Goal: Task Accomplishment & Management: Manage account settings

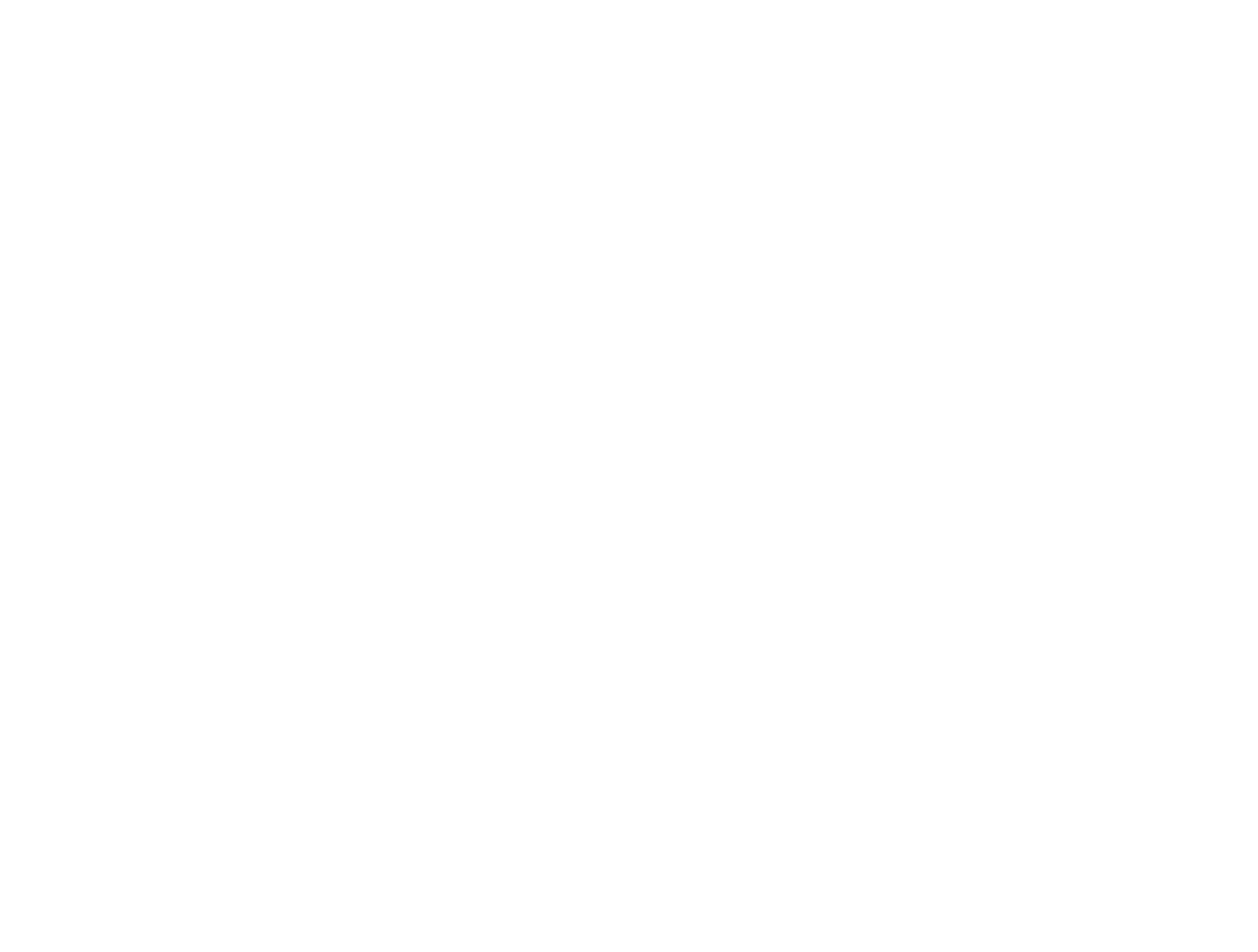
click at [732, 0] on html at bounding box center [629, 0] width 1258 height 0
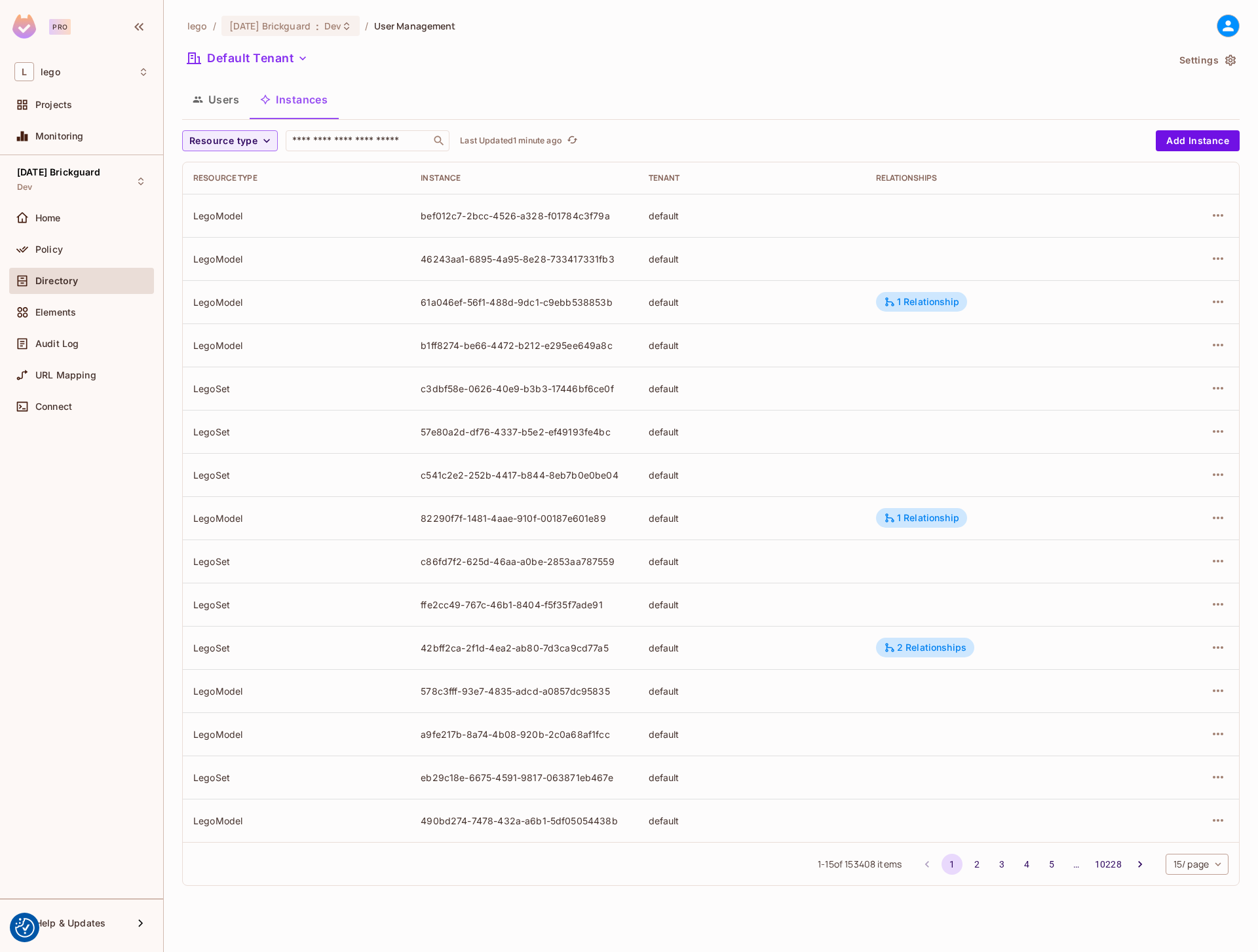
click at [1188, 865] on body "We use cookies to enhance your browsing experience, serve personalized ads or c…" at bounding box center [629, 476] width 1258 height 952
click at [1193, 925] on li "100 / page" at bounding box center [1196, 922] width 65 height 27
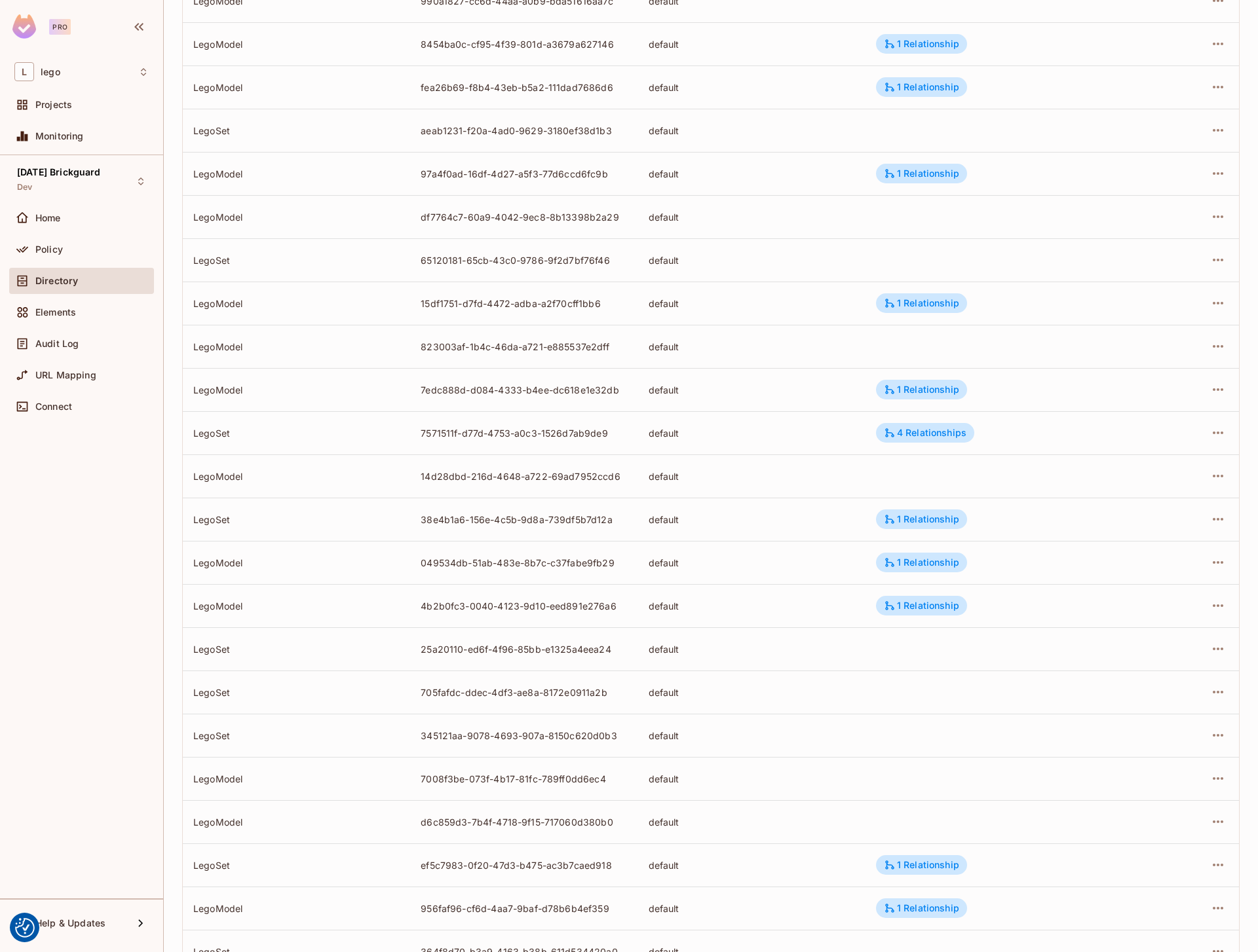
scroll to position [1365, 0]
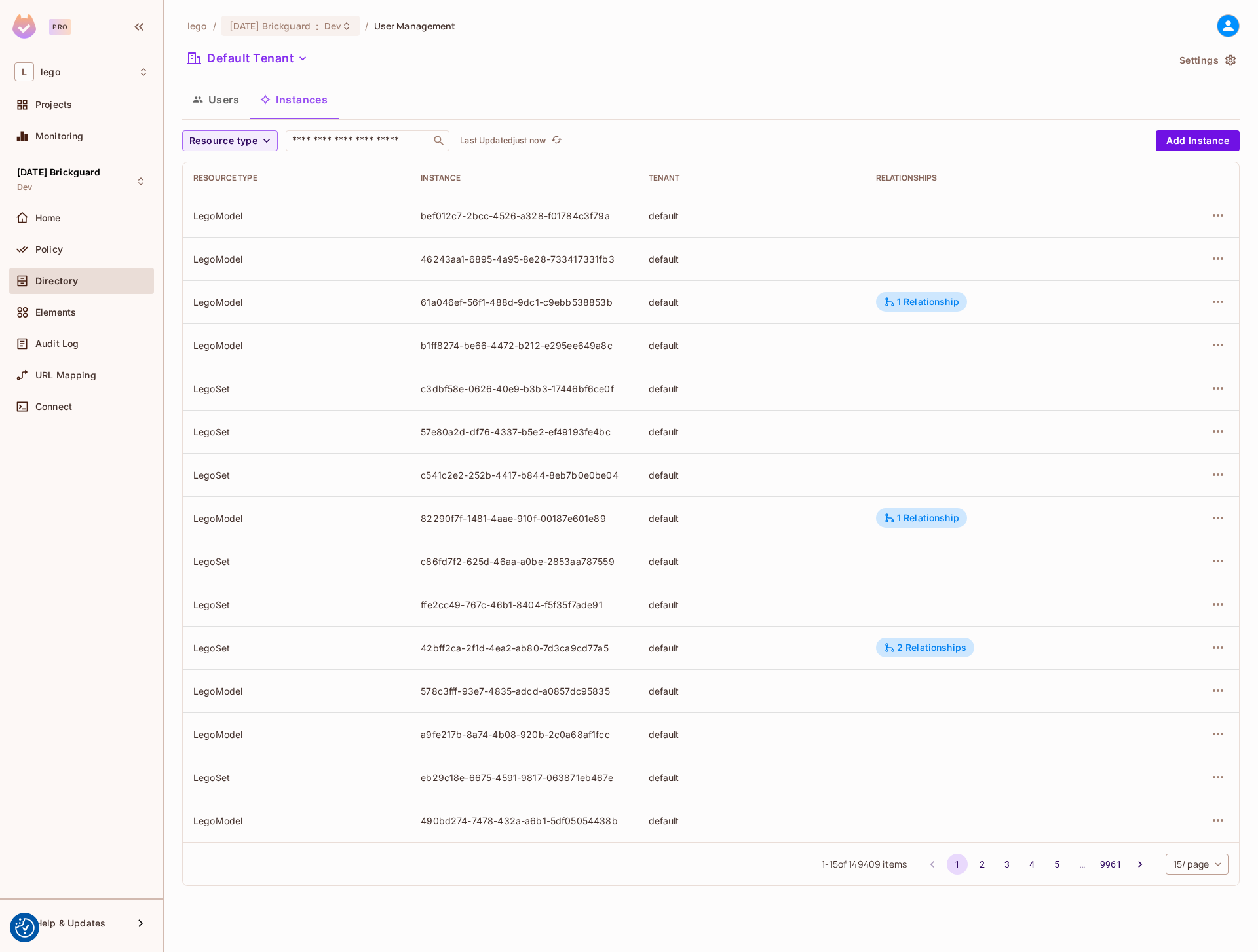
click at [616, 868] on div "1 - 15 of 149409 items 1 2 3 4 5 … 9961 15 / page ** ​" at bounding box center [710, 863] width 1056 height 43
click at [891, 903] on div "lego / 08.01.11 Brickguard : Dev / User Management Default Tenant Settings User…" at bounding box center [710, 476] width 1094 height 952
click at [239, 142] on span "Resource type" at bounding box center [223, 141] width 68 height 17
click at [225, 201] on span "LegoSet" at bounding box center [220, 198] width 56 height 12
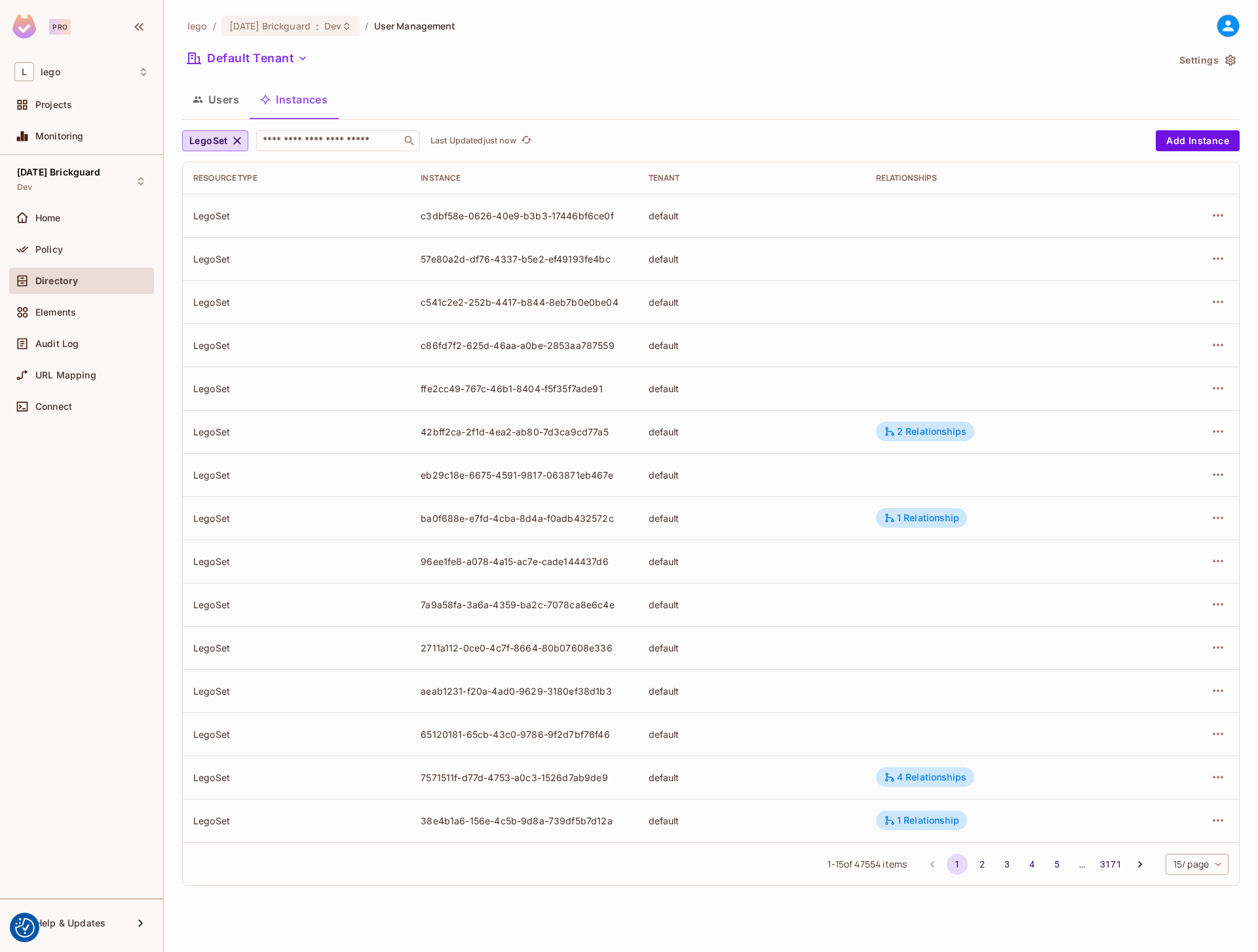
click at [1193, 865] on body "We use cookies to enhance your browsing experience, serve personalized ads or c…" at bounding box center [629, 476] width 1258 height 952
click at [1190, 924] on li "100 / page" at bounding box center [1196, 922] width 65 height 27
click at [236, 141] on icon "button" at bounding box center [237, 141] width 8 height 8
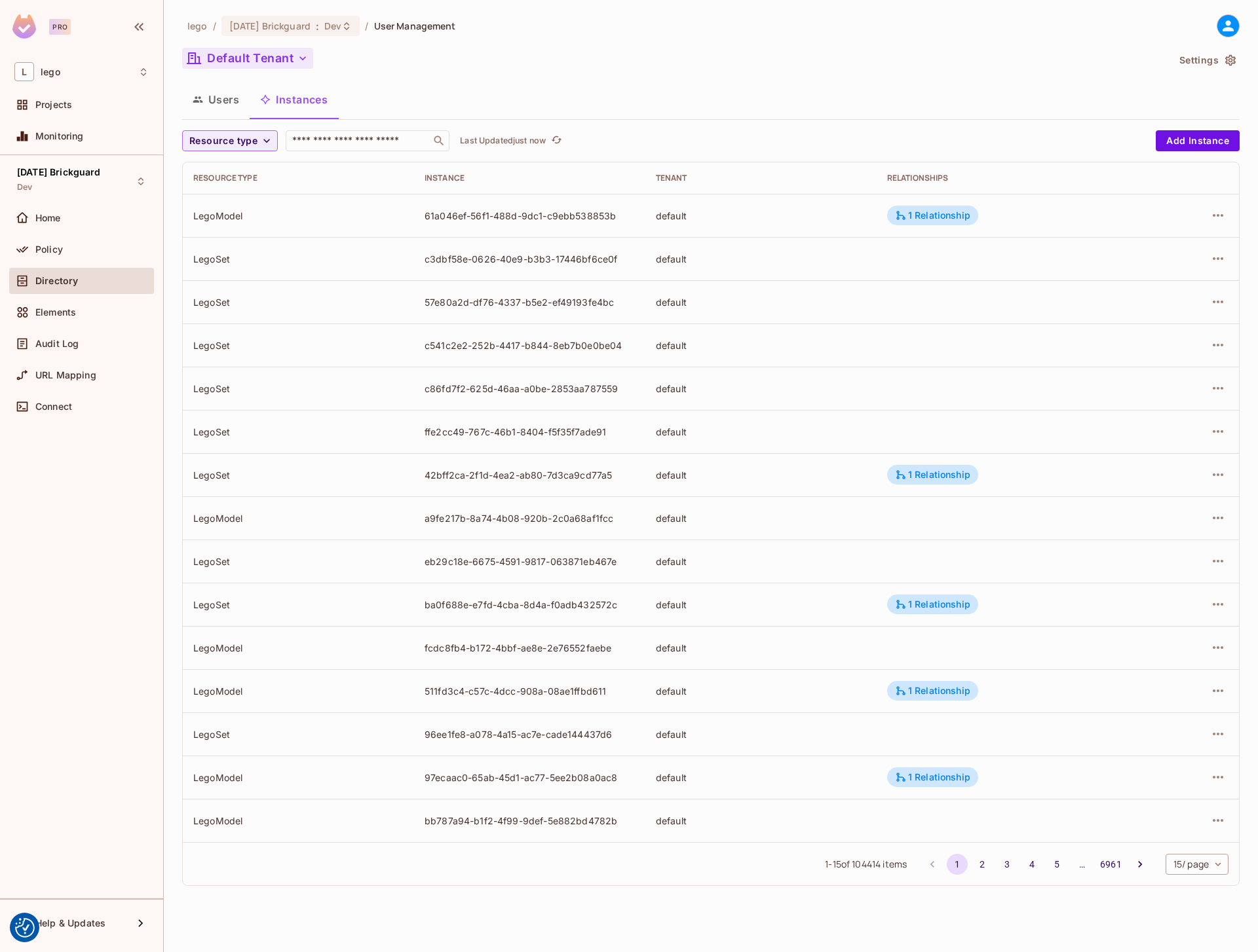
click at [250, 59] on button "Default Tenant" at bounding box center [248, 59] width 131 height 21
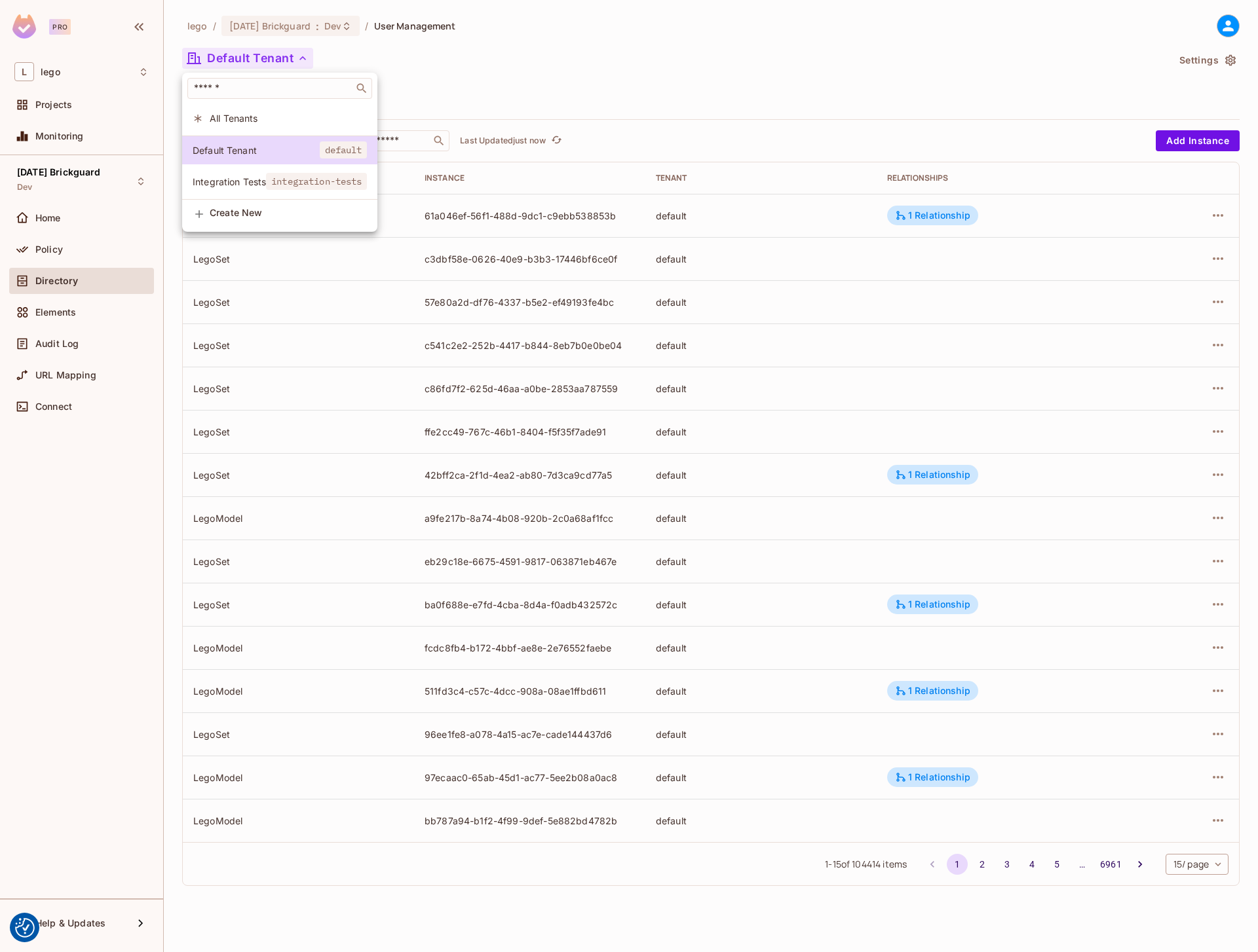
click at [239, 182] on span "Integration Tests" at bounding box center [229, 182] width 74 height 12
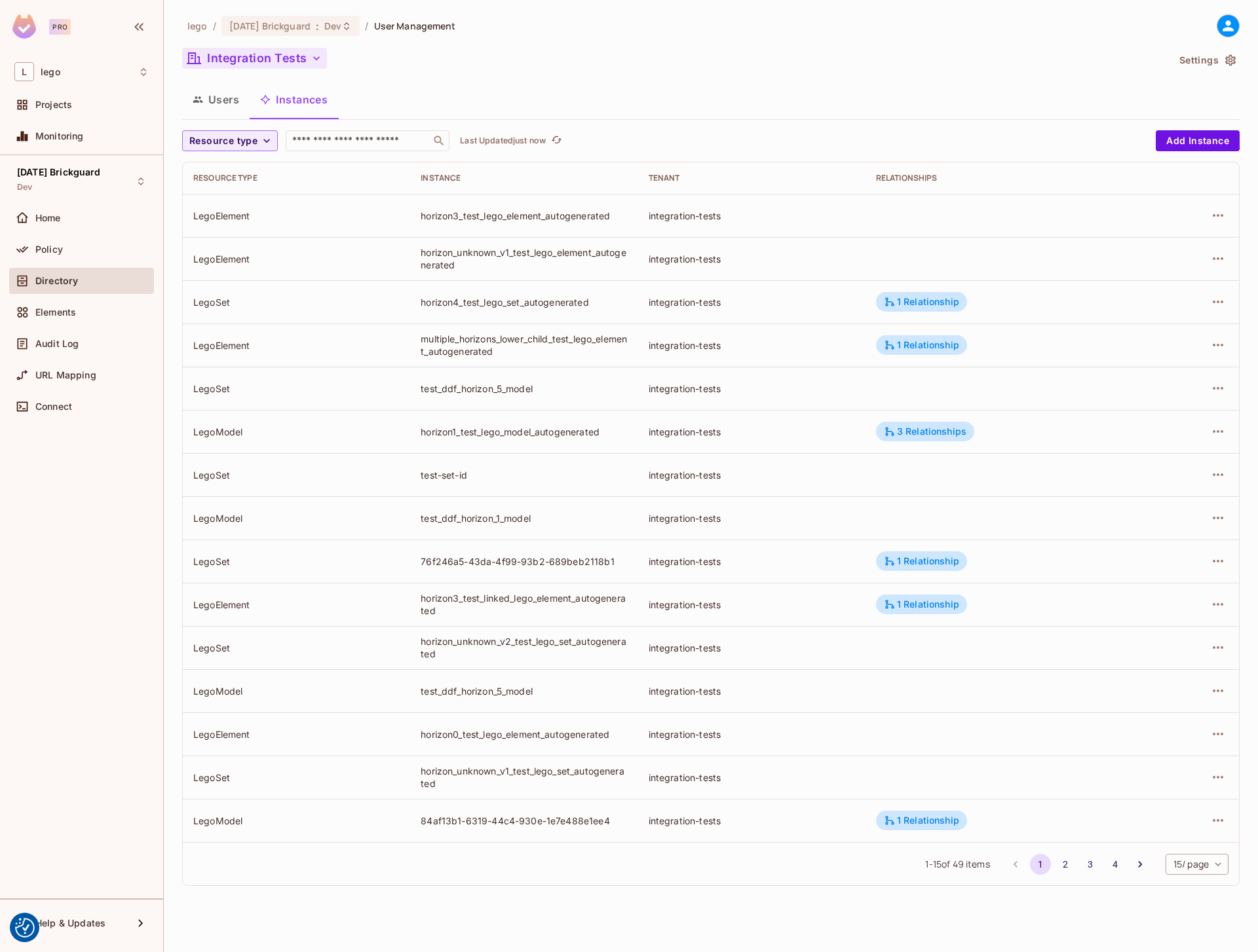
click at [261, 64] on button "Integration Tests" at bounding box center [255, 59] width 144 height 21
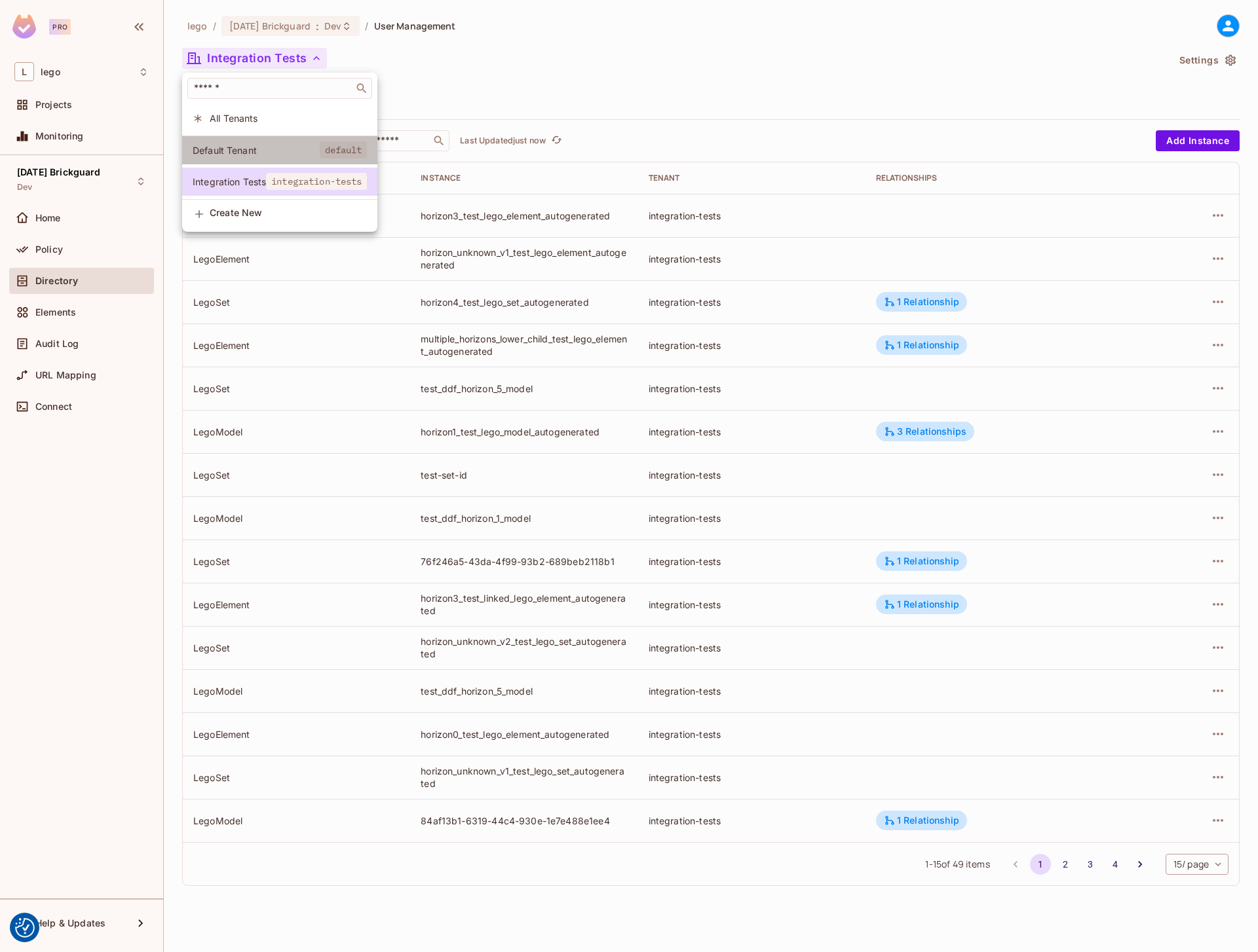
click at [293, 153] on span "Default Tenant" at bounding box center [255, 150] width 127 height 12
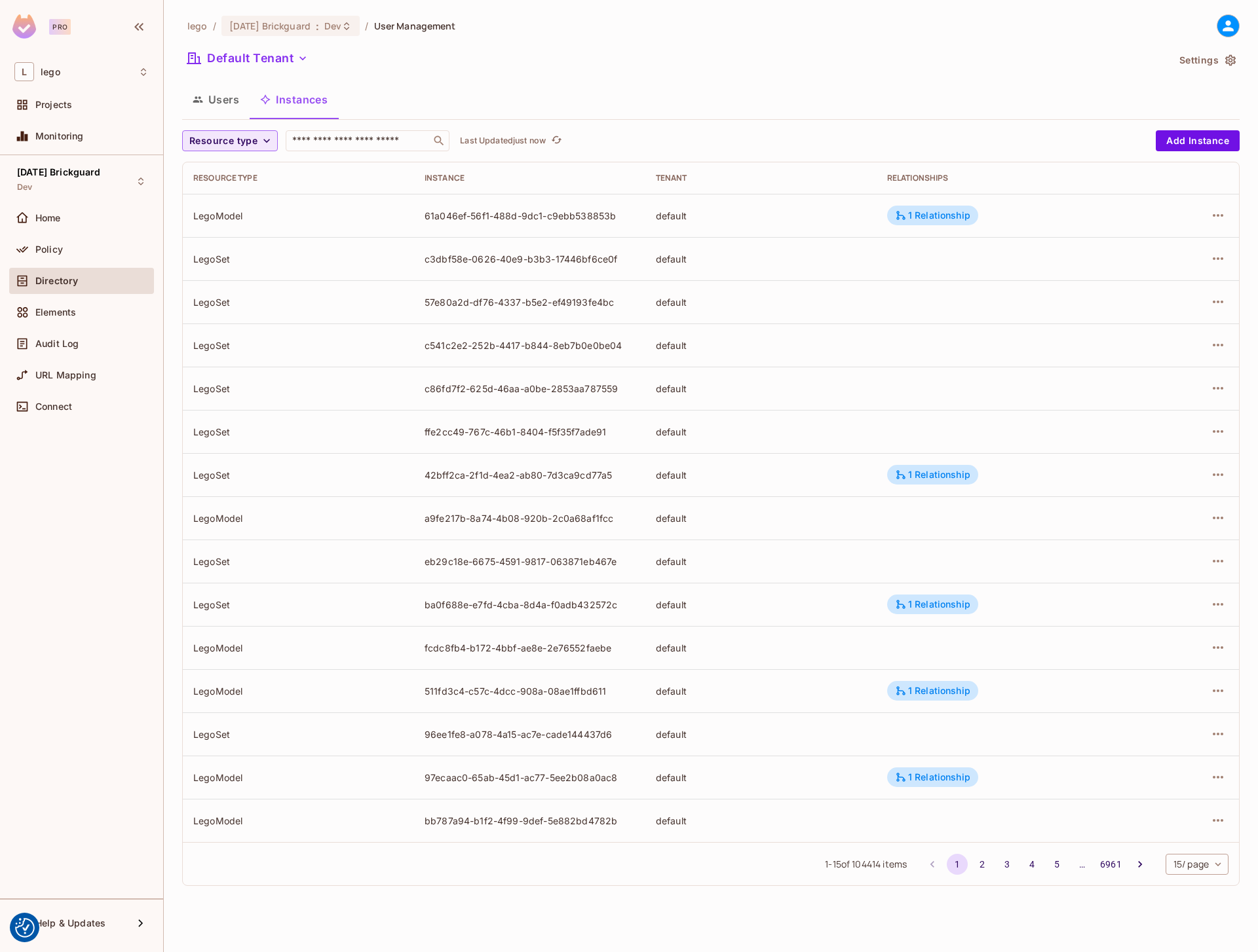
click at [235, 144] on span "Resource type" at bounding box center [223, 141] width 68 height 17
click at [232, 232] on span "LegoElement" at bounding box center [220, 226] width 56 height 12
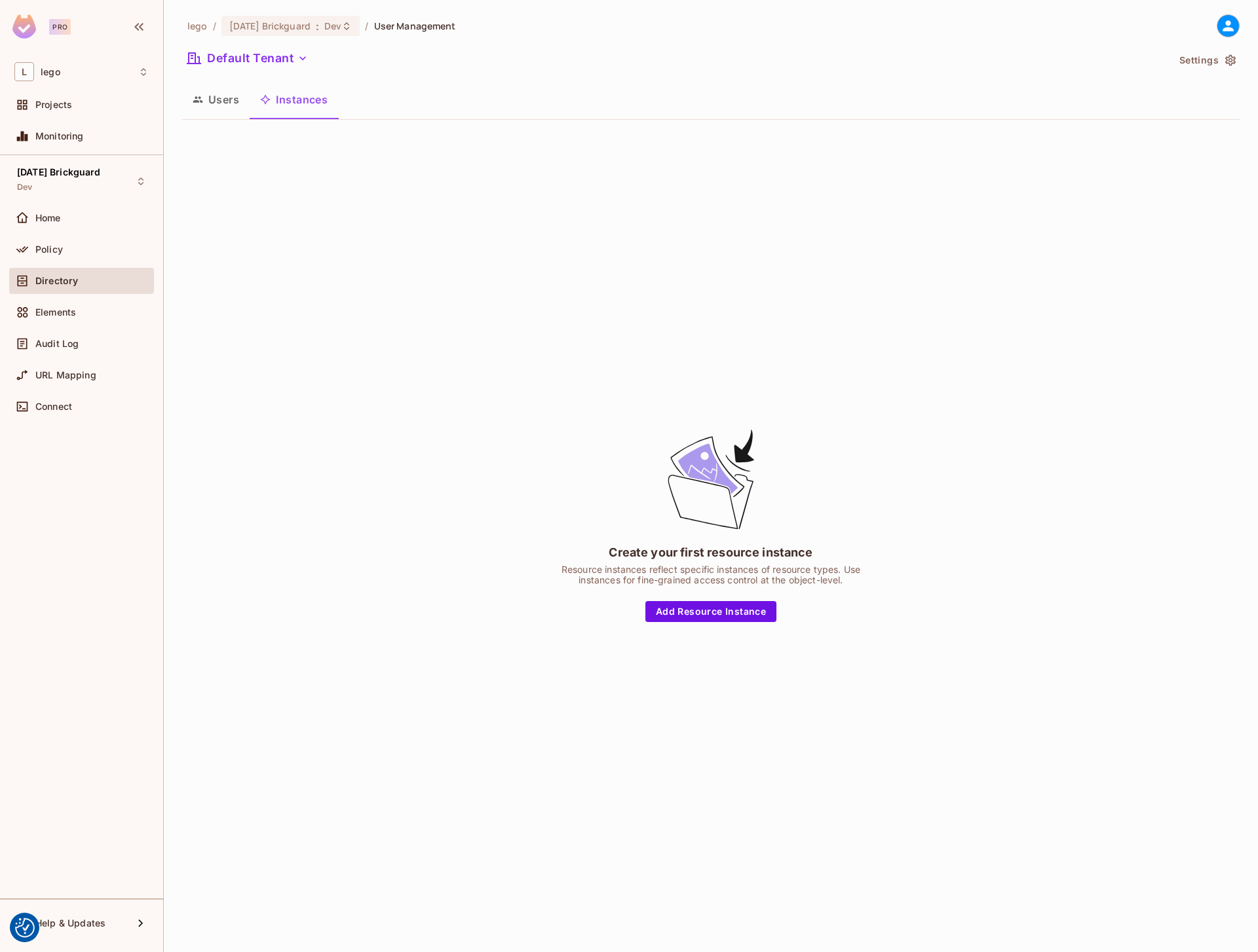
click at [231, 101] on button "Users" at bounding box center [216, 99] width 68 height 33
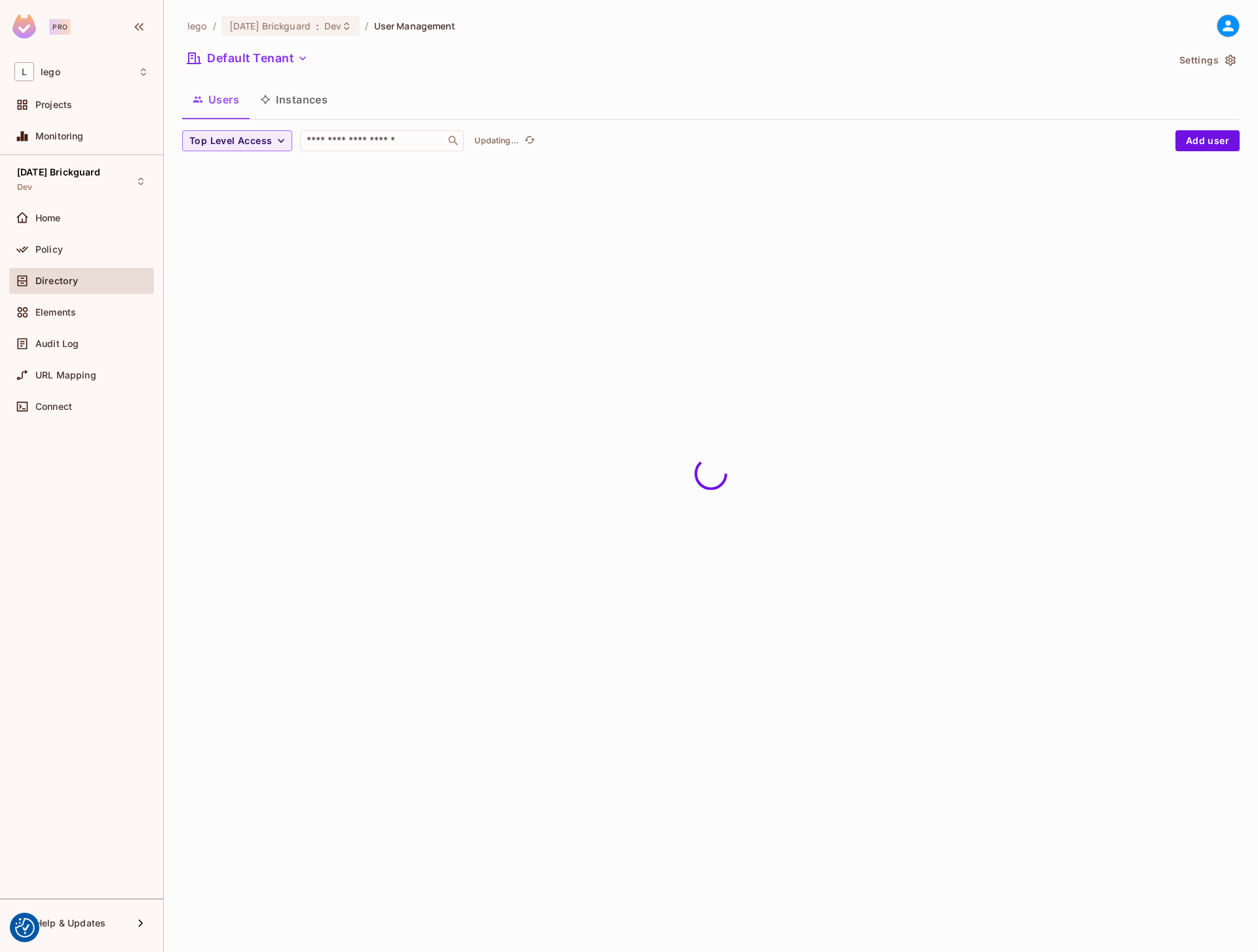
click at [278, 106] on button "Instances" at bounding box center [293, 99] width 88 height 33
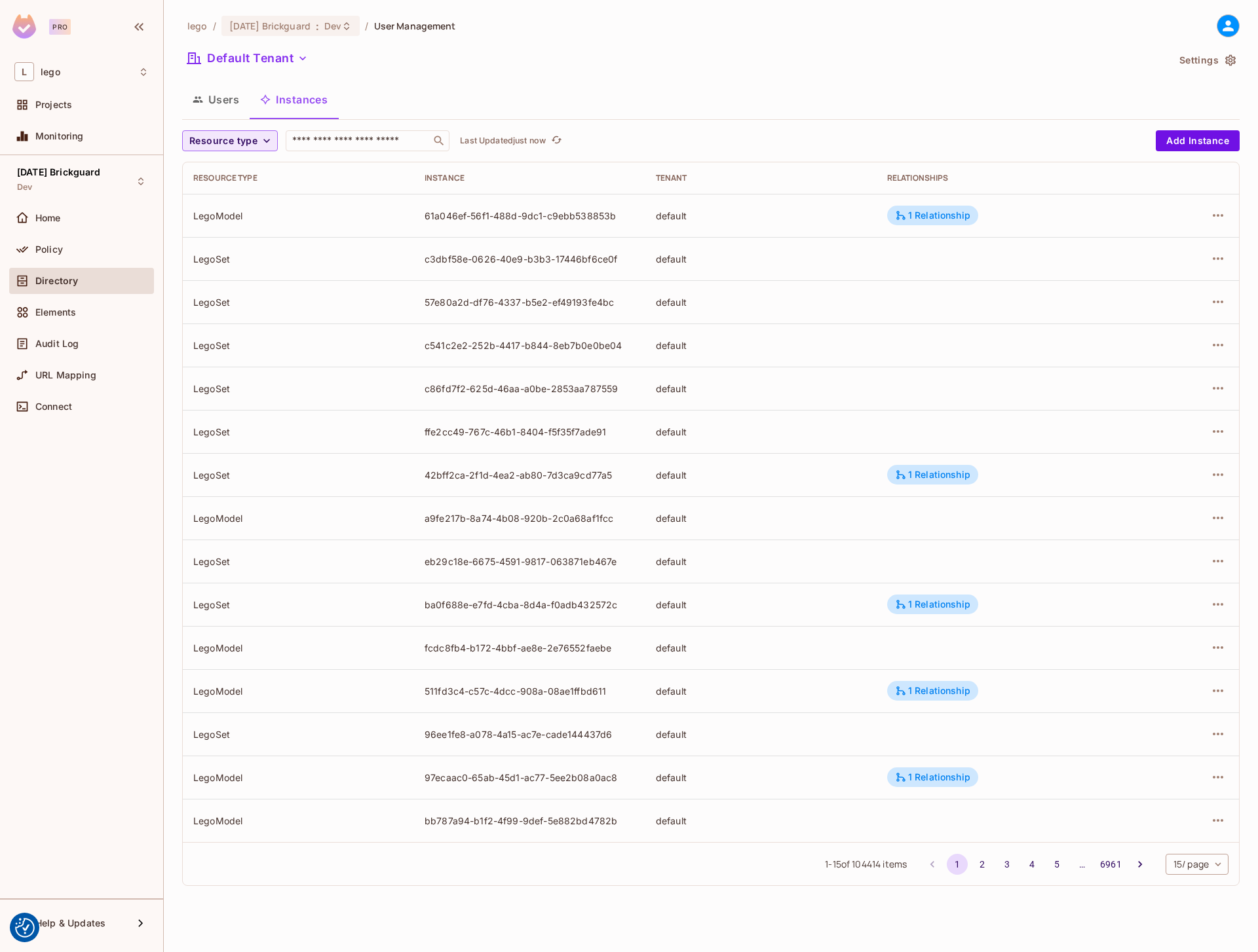
click at [232, 147] on span "Resource type" at bounding box center [223, 141] width 68 height 17
click at [211, 206] on li "LegoSet" at bounding box center [221, 198] width 78 height 28
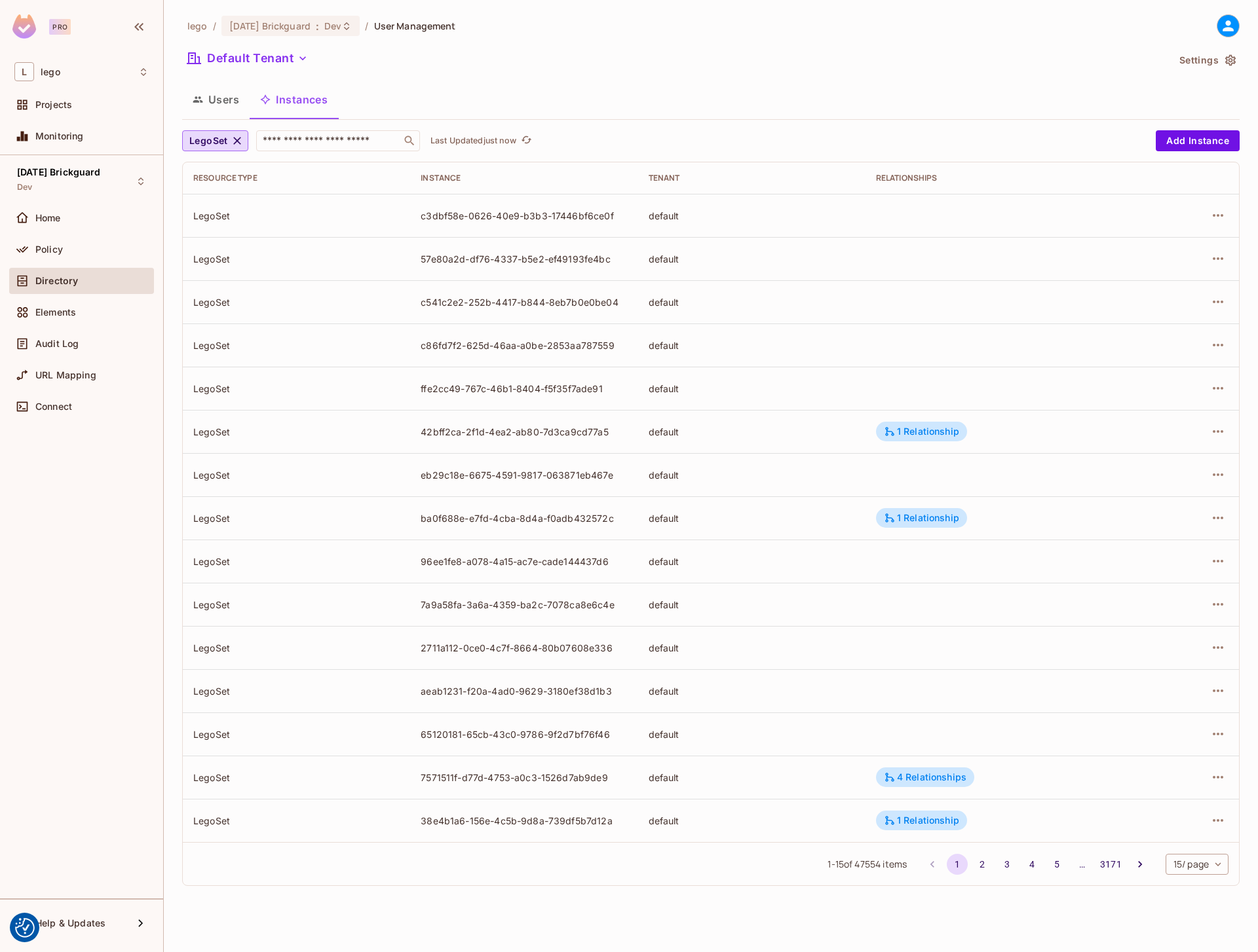
click at [784, 912] on div "lego / 08.01.11 Brickguard : Dev / User Management Default Tenant Settings User…" at bounding box center [710, 476] width 1094 height 952
click at [790, 74] on div "lego / 08.01.11 Brickguard : Dev / User Management Default Tenant Settings User…" at bounding box center [711, 455] width 1057 height 882
click at [525, 134] on icon "refresh" at bounding box center [526, 140] width 11 height 11
click at [319, 31] on span ":" at bounding box center [318, 27] width 5 height 11
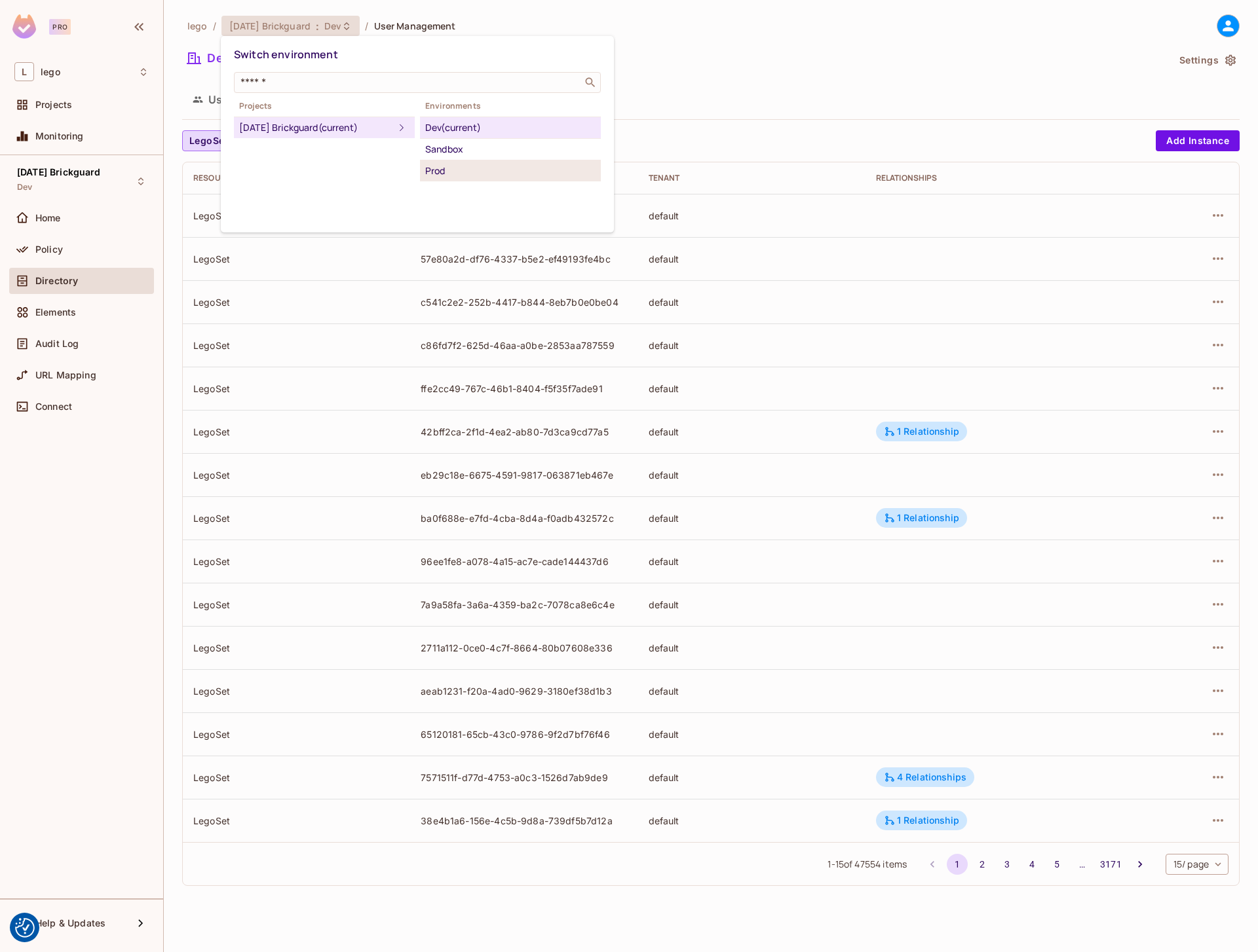
click at [434, 169] on div "Prod" at bounding box center [510, 171] width 170 height 16
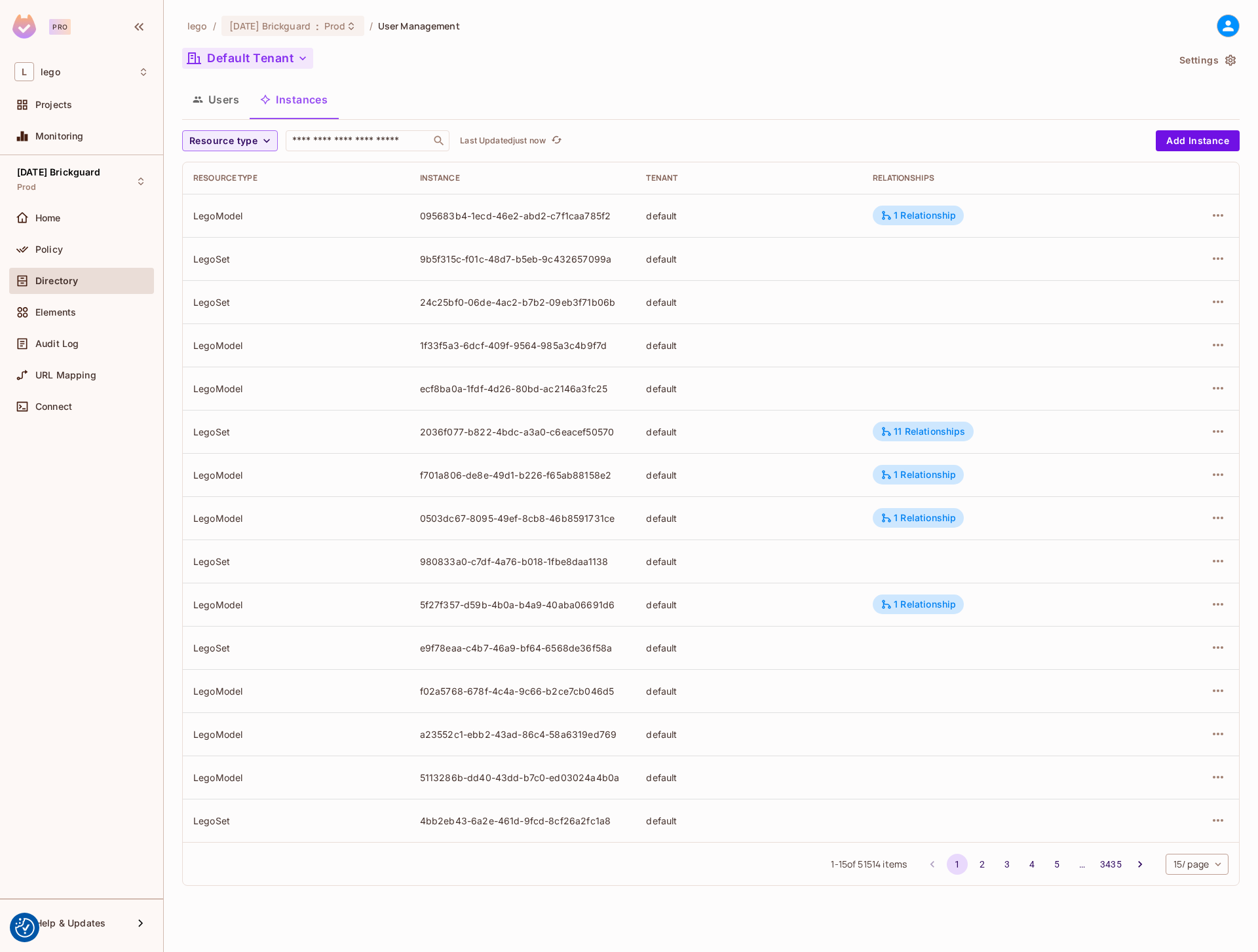
click at [258, 55] on button "Default Tenant" at bounding box center [248, 59] width 131 height 21
click at [369, 66] on div at bounding box center [629, 476] width 1258 height 952
click at [347, 34] on div "08.01.11 Brickguard : Prod" at bounding box center [293, 26] width 143 height 21
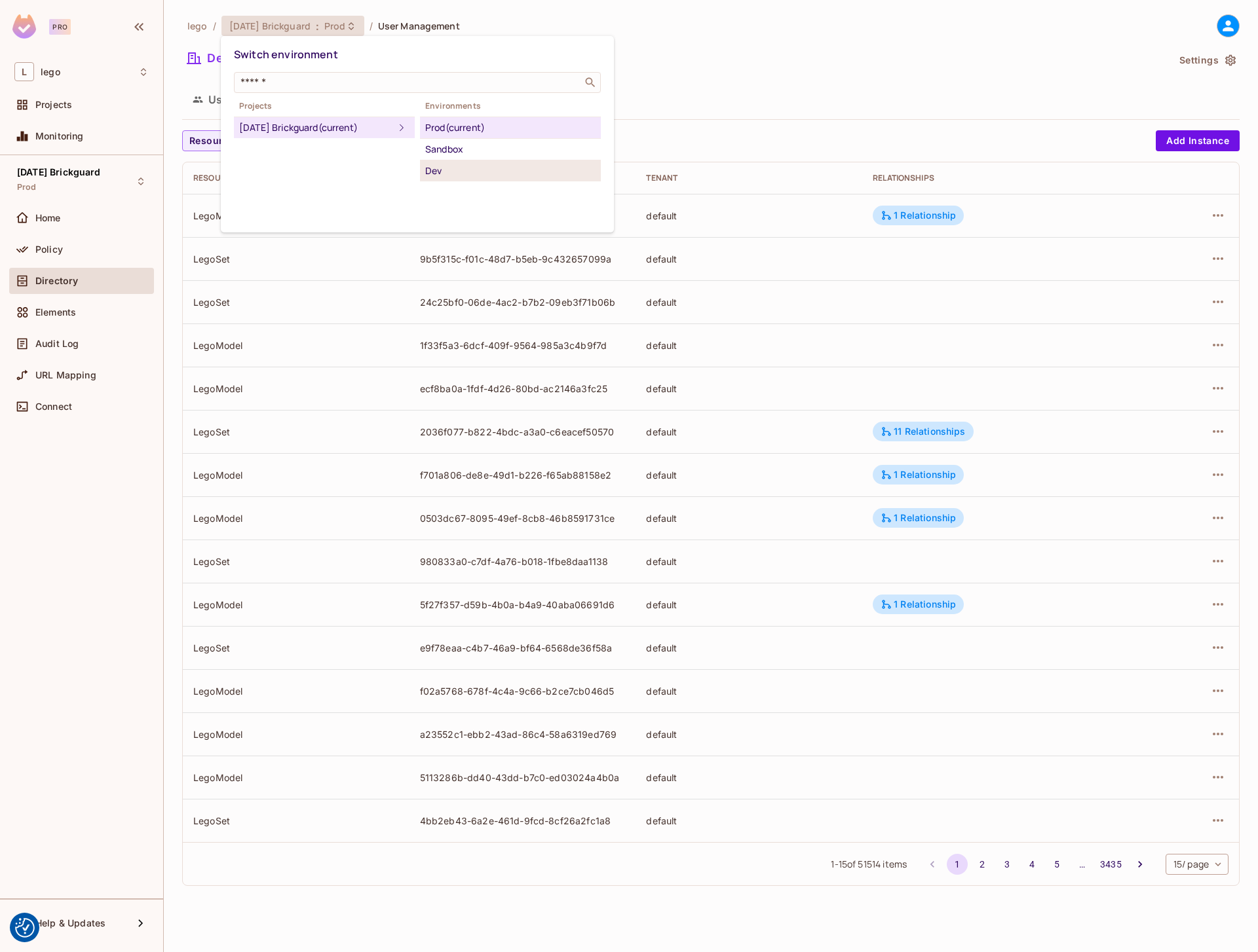
click at [446, 166] on div "Dev" at bounding box center [510, 171] width 170 height 16
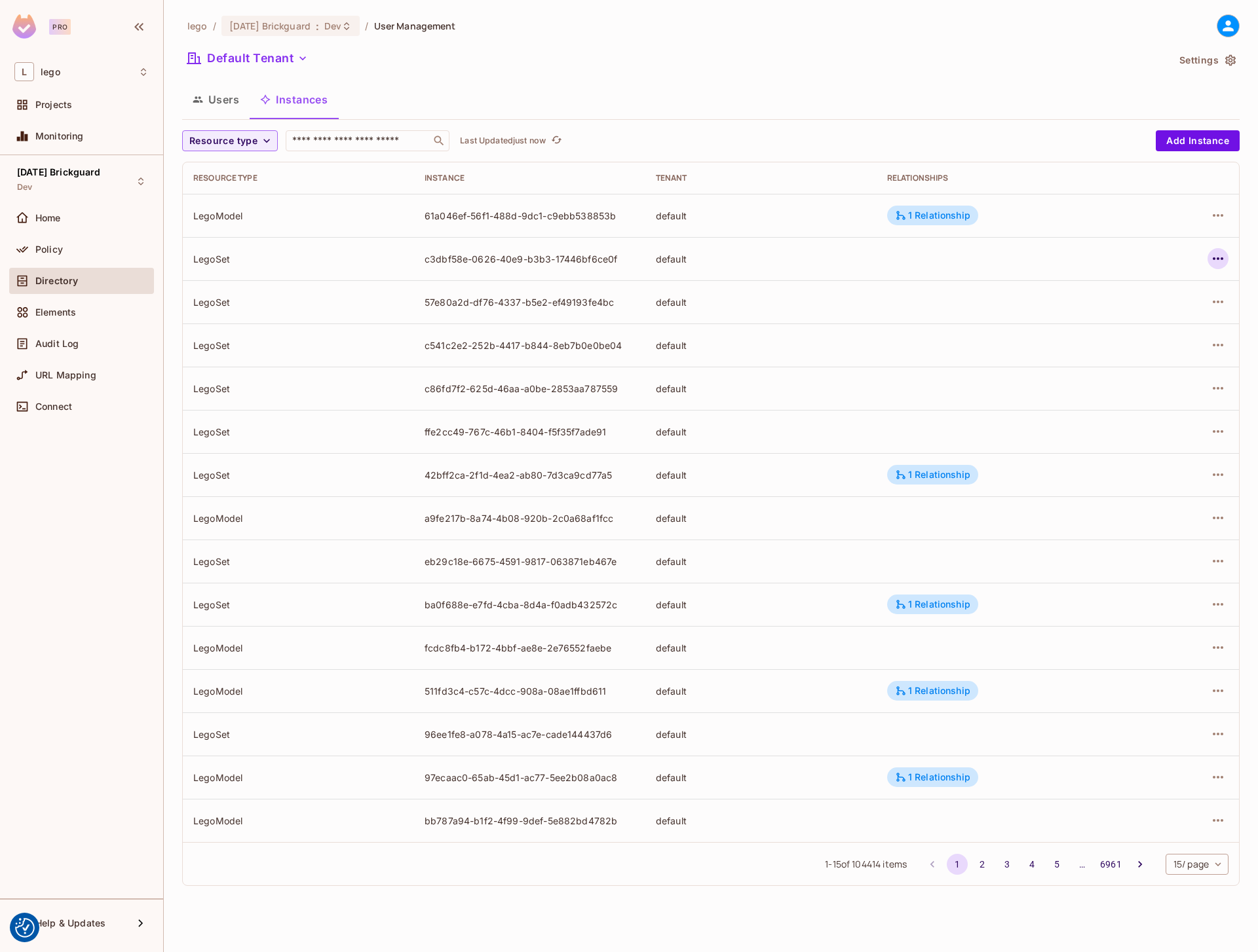
click at [1213, 253] on icon "button" at bounding box center [1218, 258] width 16 height 16
click at [1127, 315] on div "Edit Attributes" at bounding box center [1121, 317] width 65 height 13
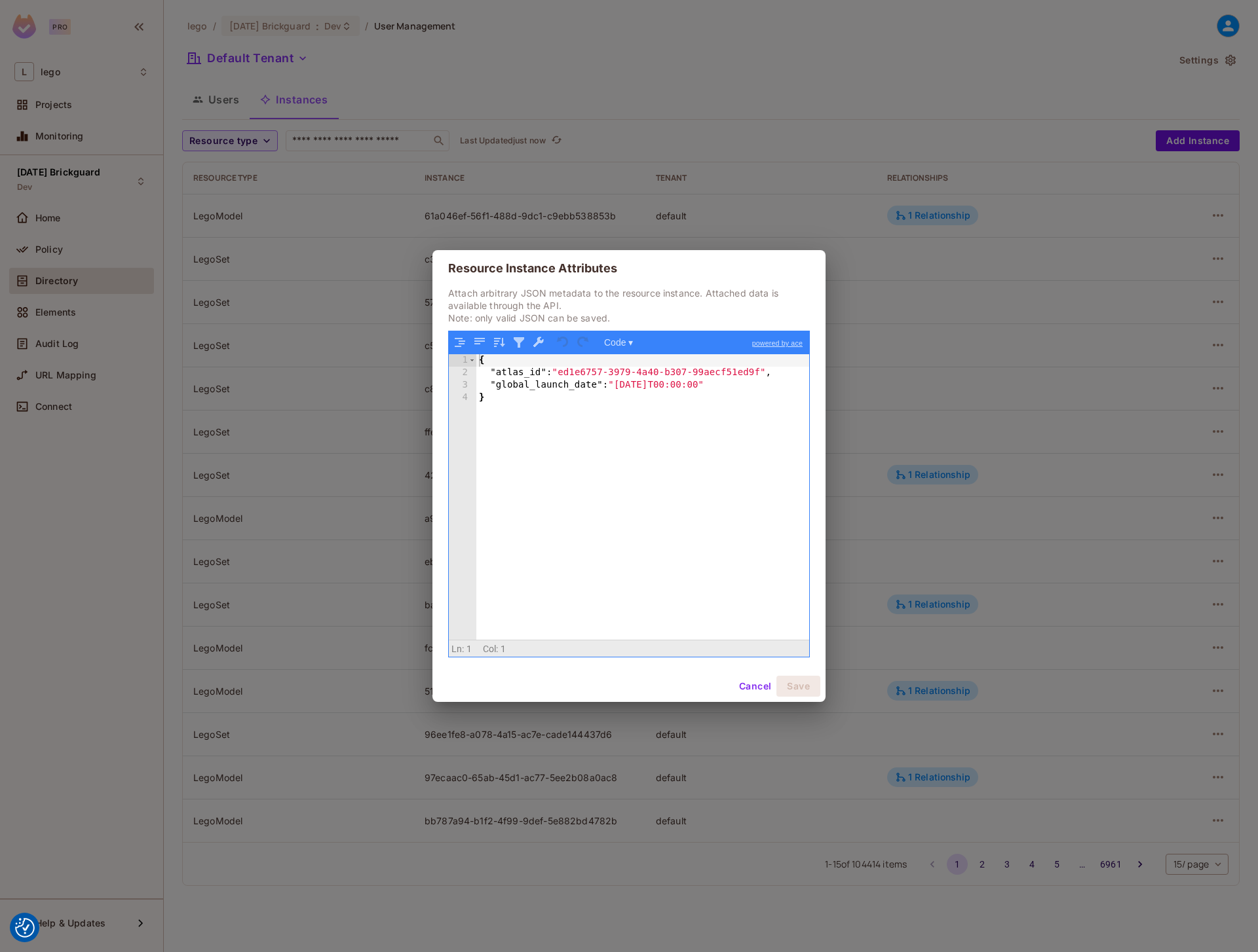
click at [756, 684] on button "Cancel" at bounding box center [755, 686] width 43 height 21
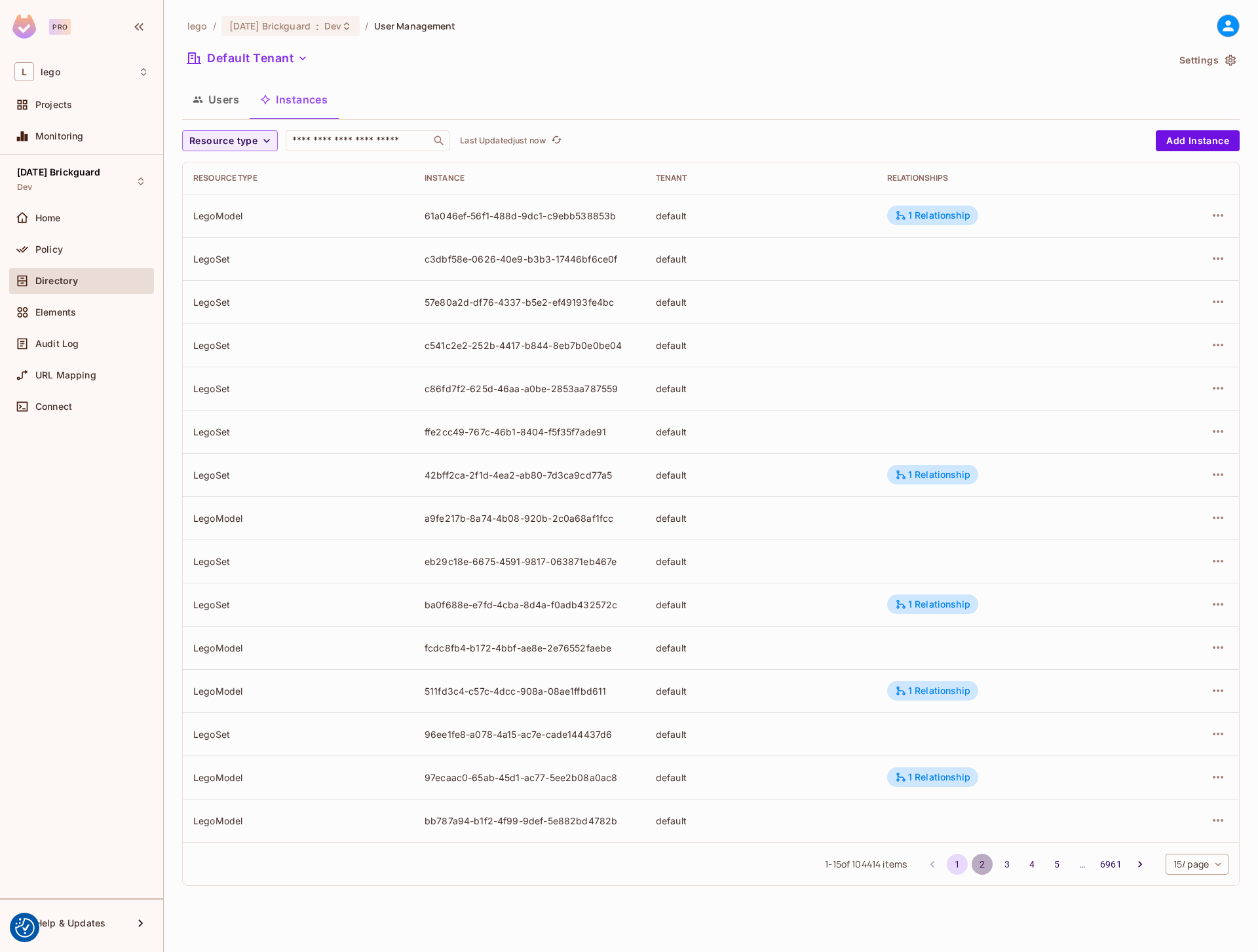
click at [978, 860] on button "2" at bounding box center [982, 865] width 21 height 21
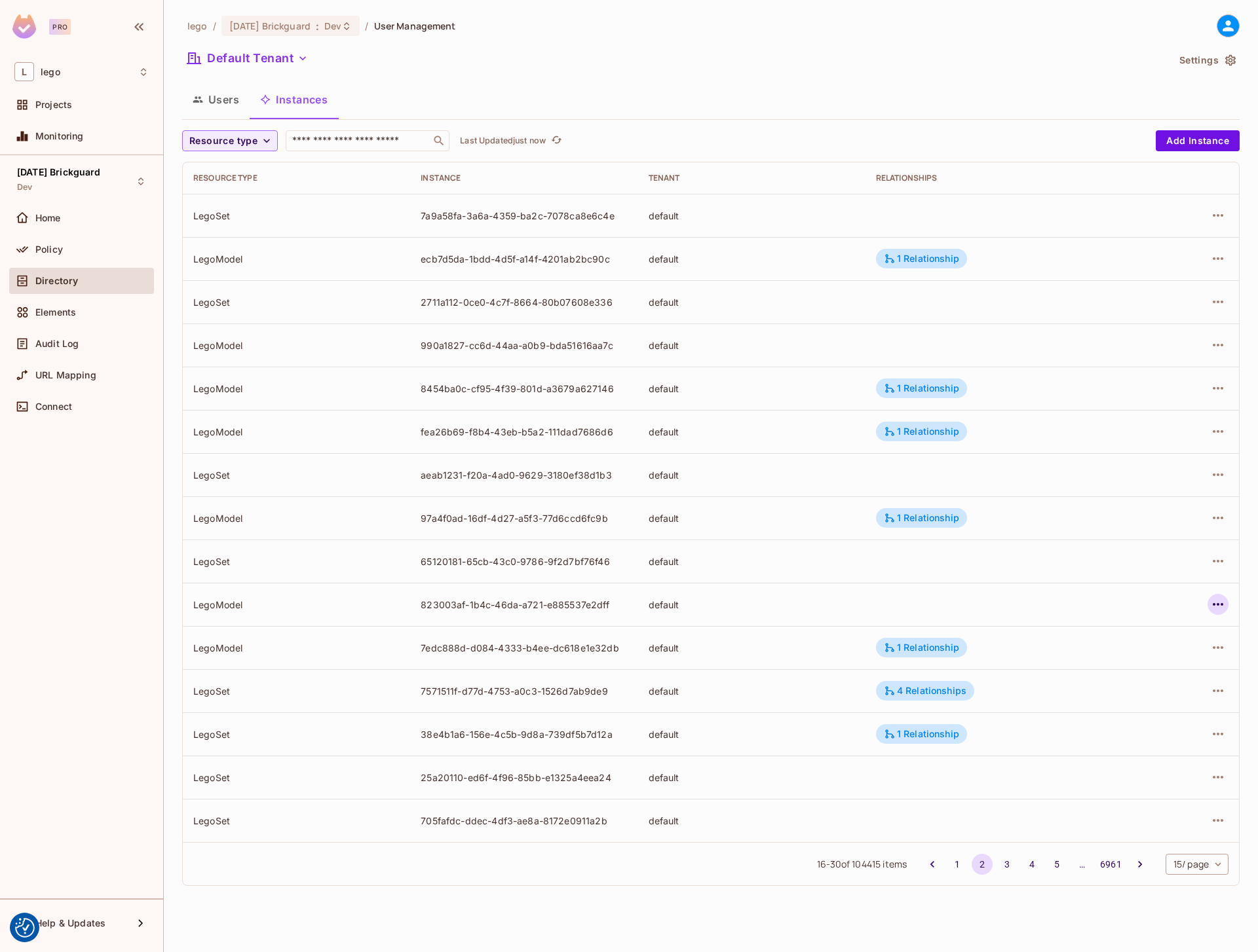
click at [1212, 601] on icon "button" at bounding box center [1218, 604] width 16 height 16
click at [1161, 657] on li "Edit Attributes" at bounding box center [1135, 663] width 164 height 29
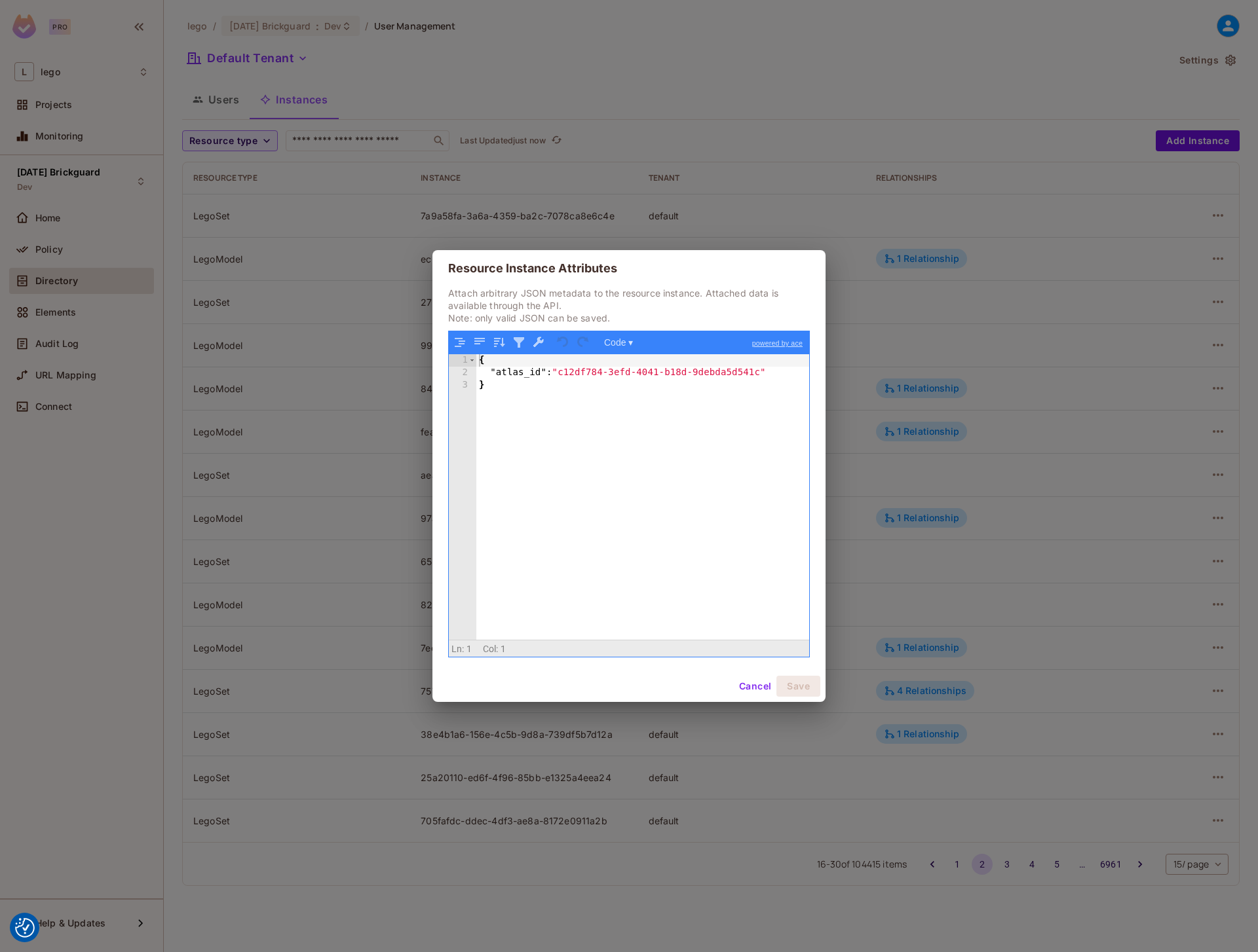
click at [753, 685] on button "Cancel" at bounding box center [755, 686] width 43 height 21
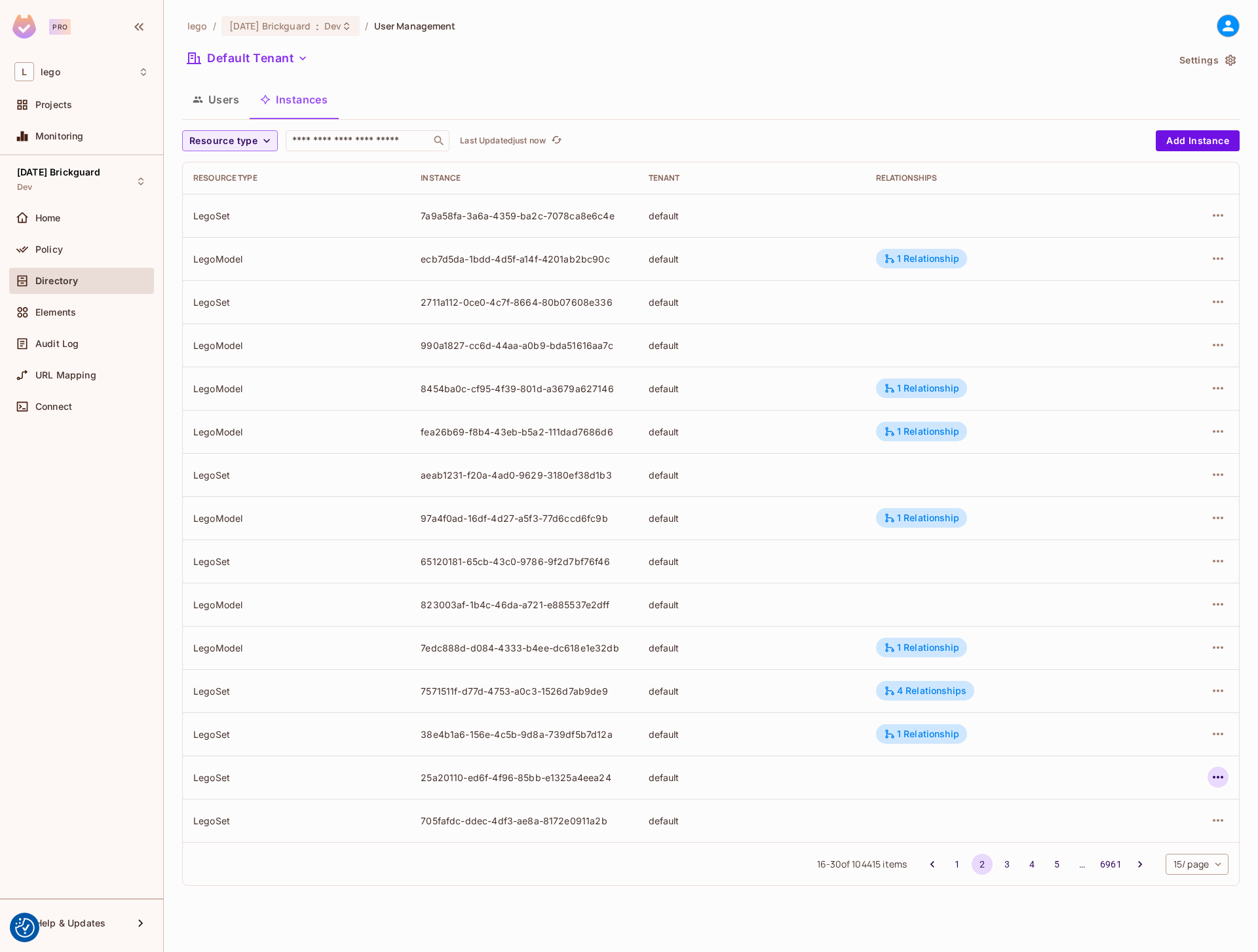
click at [1212, 776] on icon "button" at bounding box center [1218, 777] width 16 height 16
click at [1122, 842] on div "Edit Attributes" at bounding box center [1121, 836] width 65 height 13
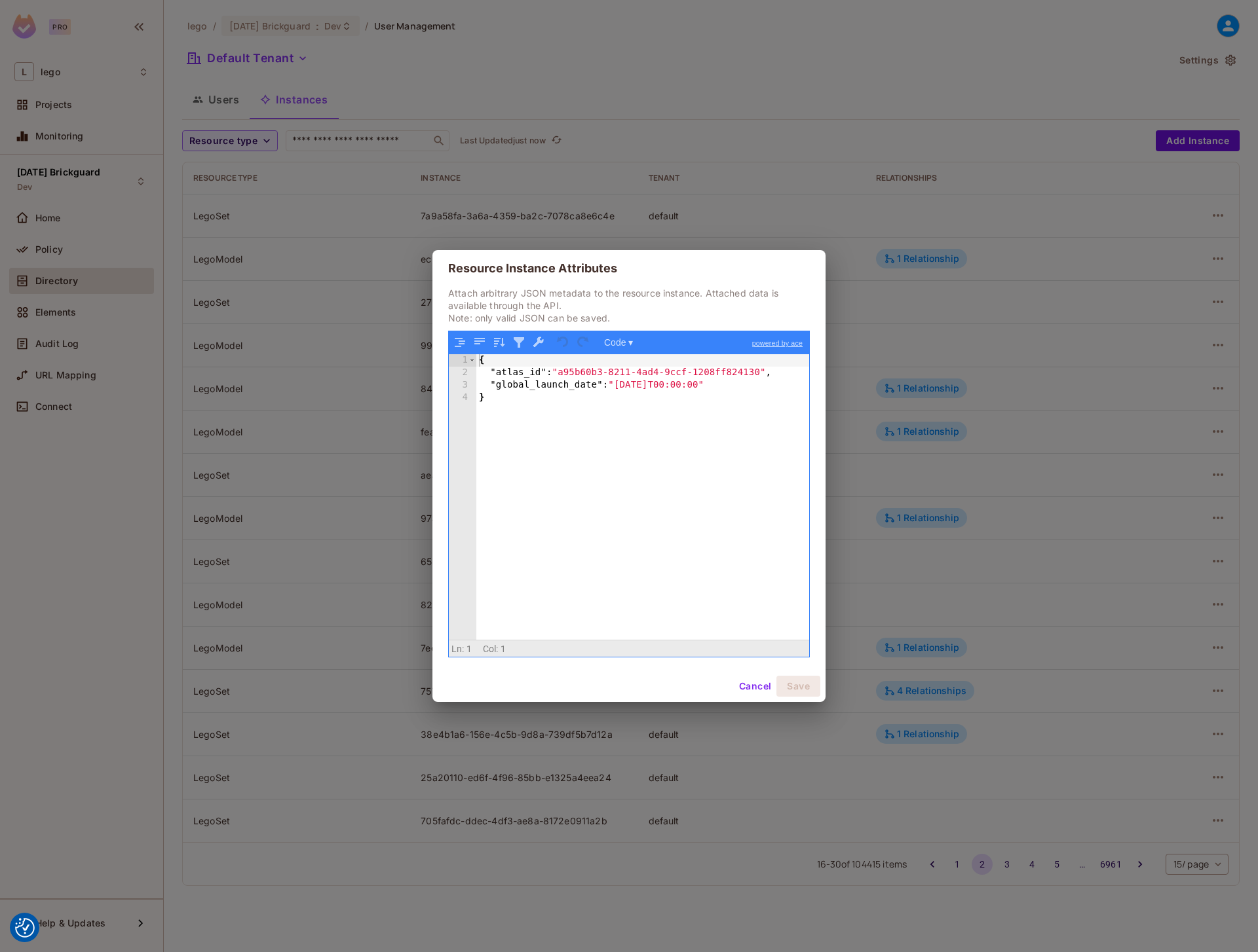
click at [756, 682] on button "Cancel" at bounding box center [755, 686] width 43 height 21
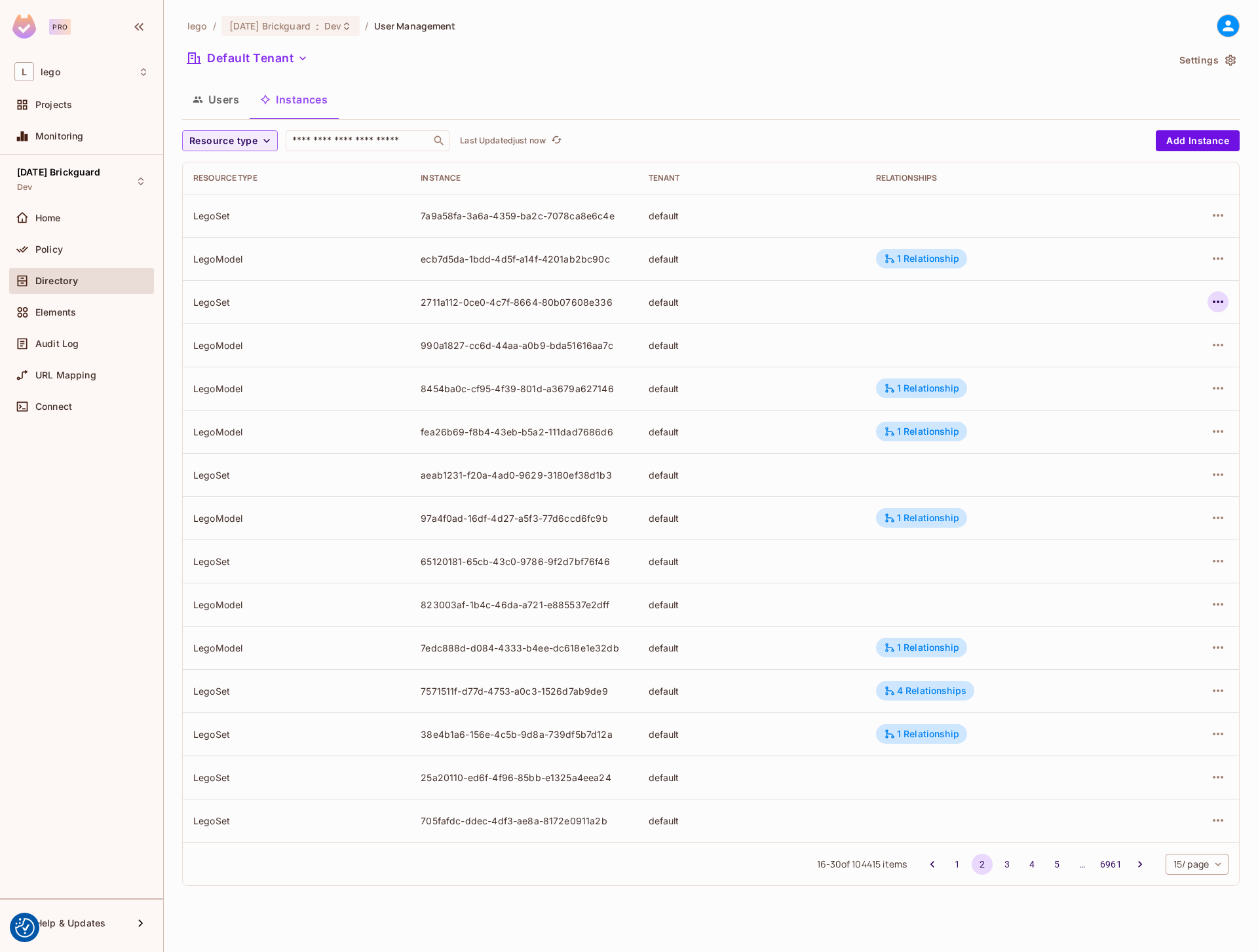
click at [1212, 302] on icon "button" at bounding box center [1218, 302] width 11 height 2
click at [1127, 356] on div "Edit Attributes" at bounding box center [1121, 360] width 65 height 13
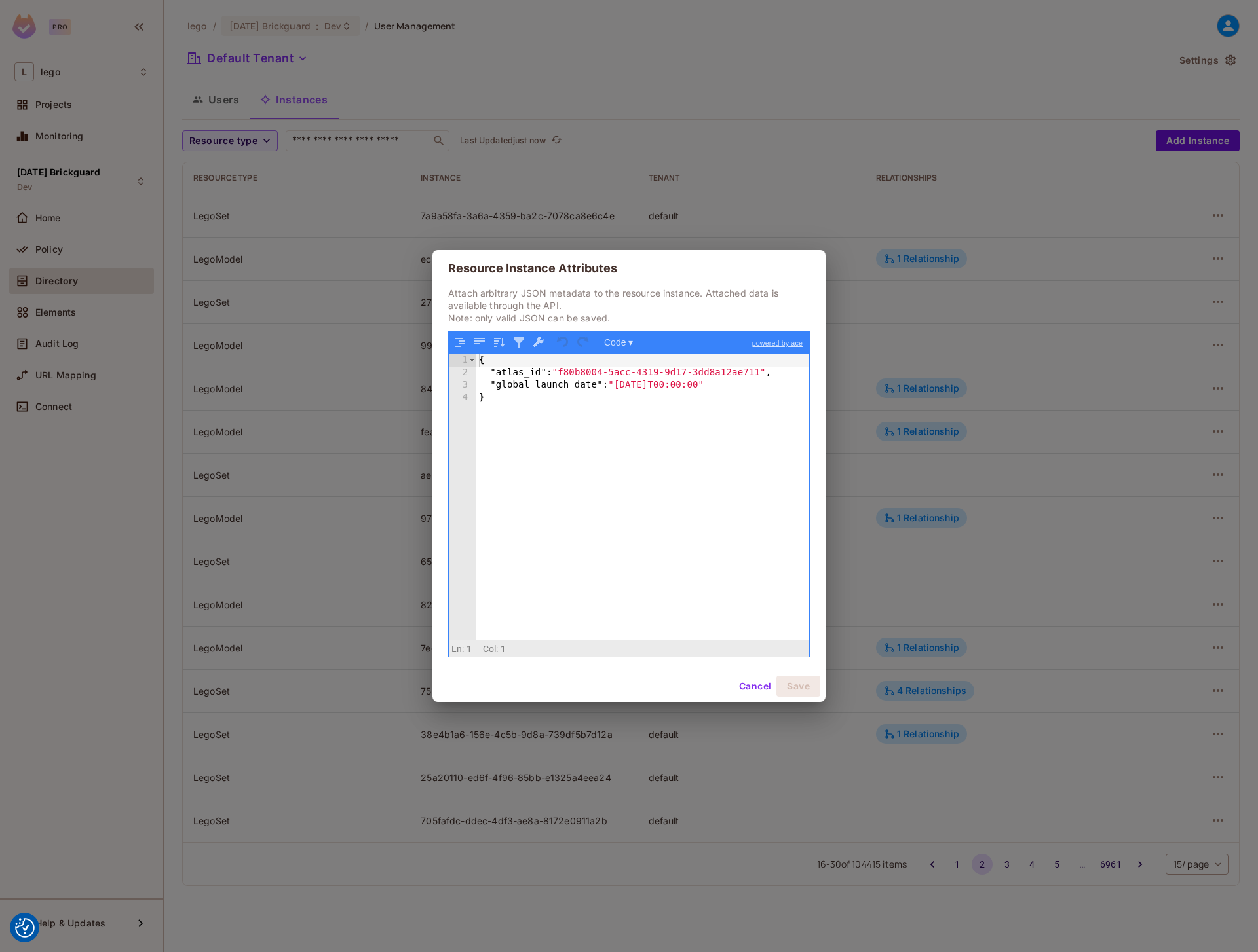
click at [747, 685] on button "Cancel" at bounding box center [755, 686] width 43 height 21
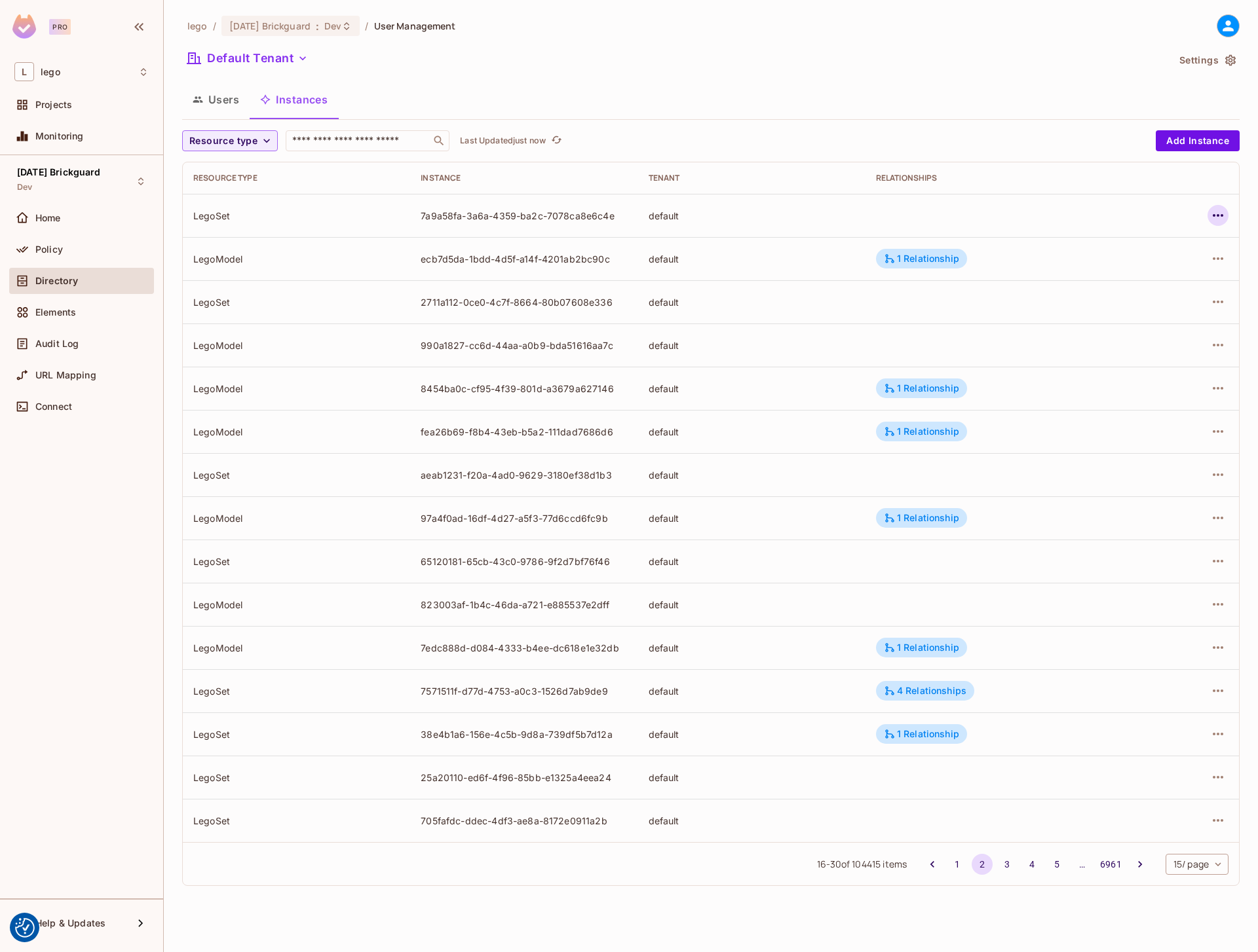
click at [1212, 212] on icon "button" at bounding box center [1218, 215] width 16 height 16
click at [1117, 272] on div "Edit Attributes" at bounding box center [1121, 274] width 65 height 13
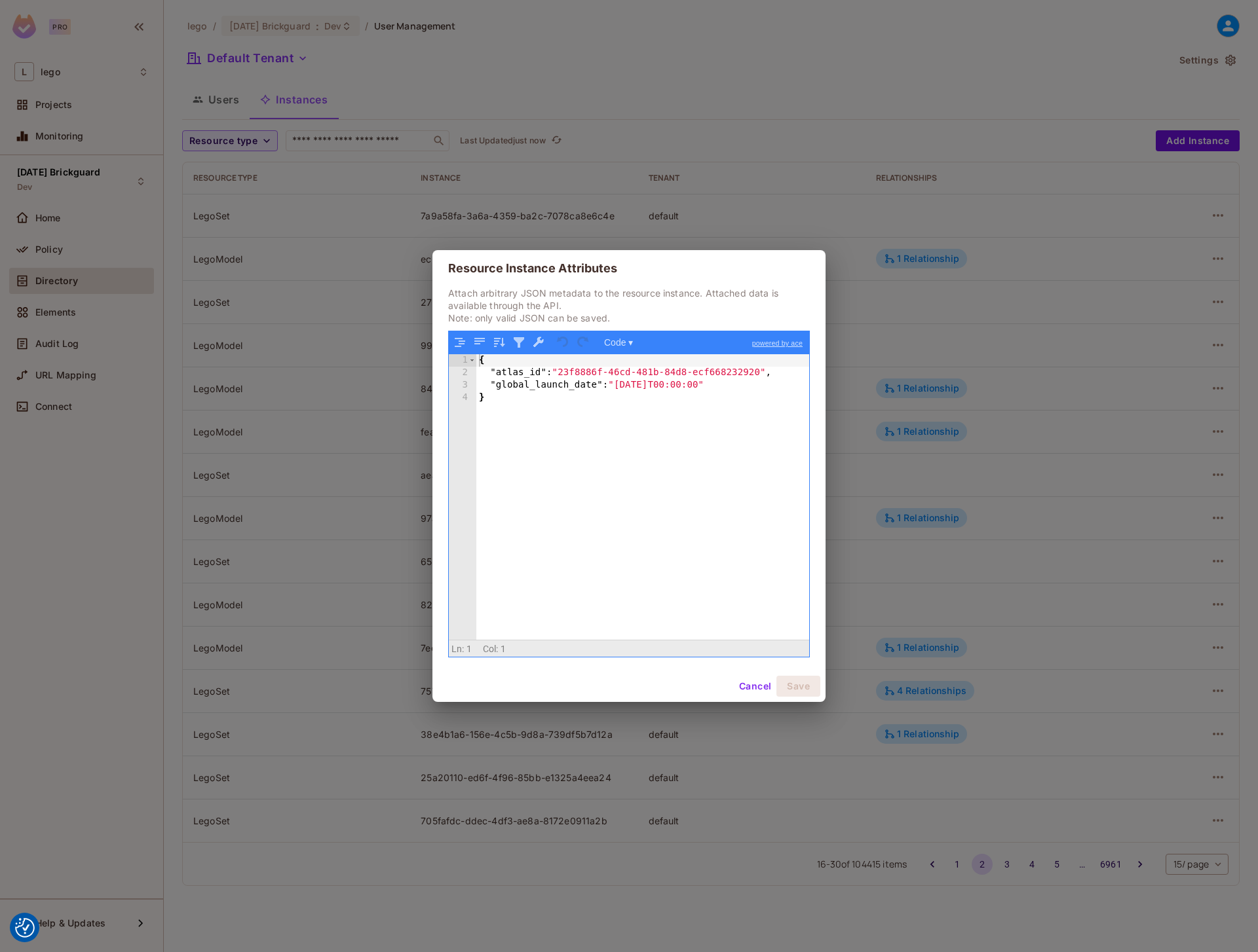
click at [749, 685] on button "Cancel" at bounding box center [755, 686] width 43 height 21
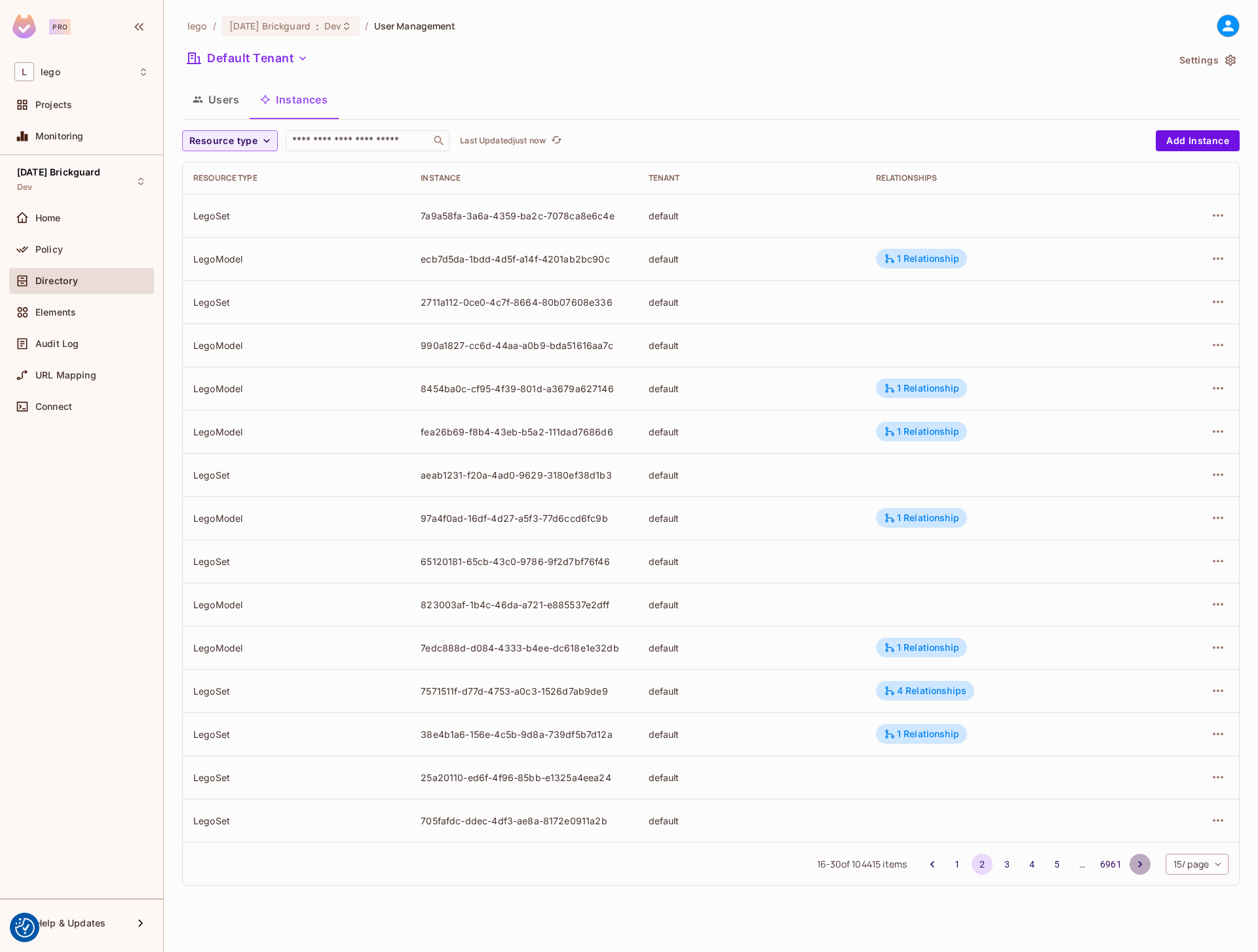
click at [1139, 860] on icon "Go to next page" at bounding box center [1139, 864] width 13 height 13
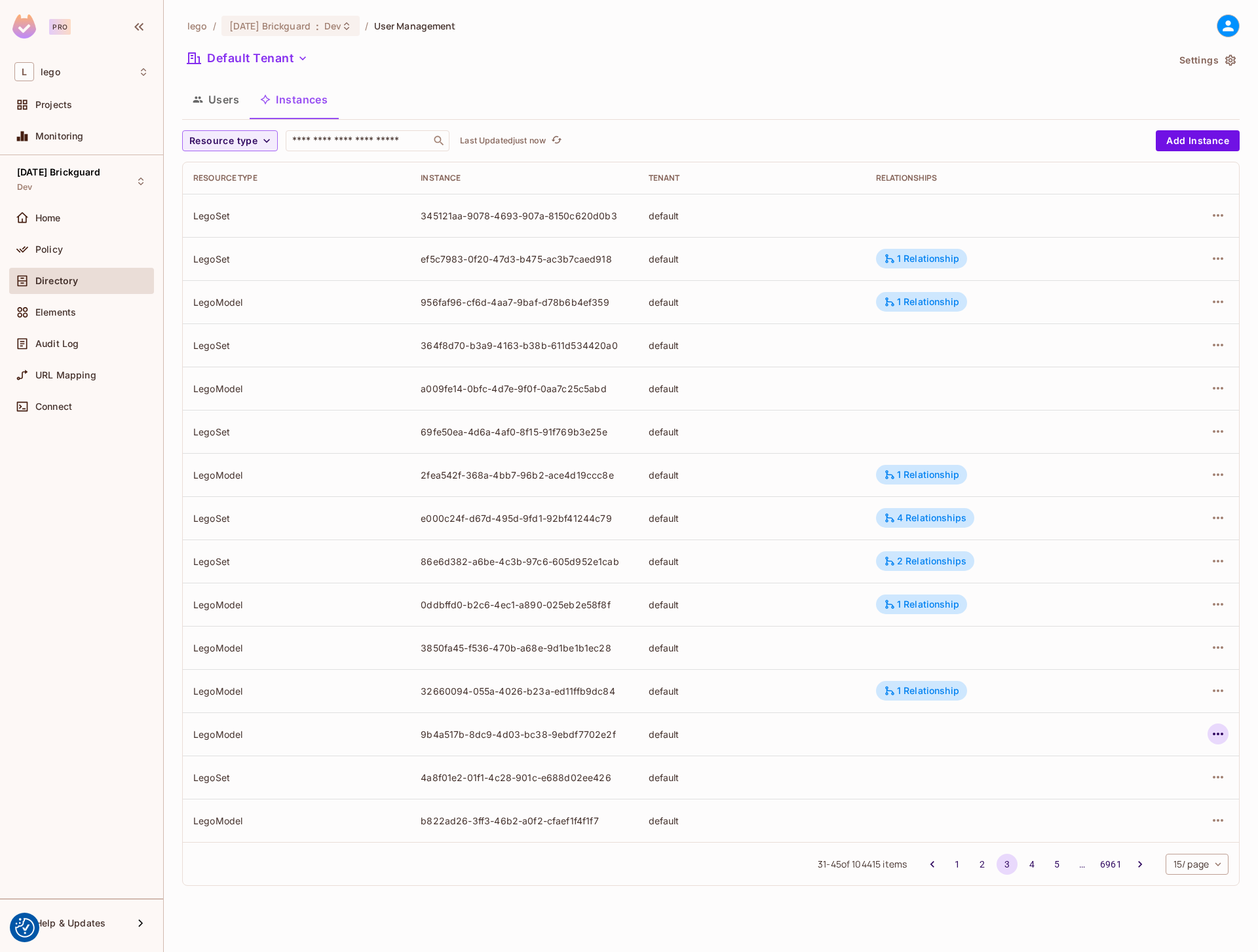
click at [1222, 730] on icon "button" at bounding box center [1218, 734] width 16 height 16
click at [1107, 789] on div "Edit Attributes" at bounding box center [1121, 792] width 65 height 13
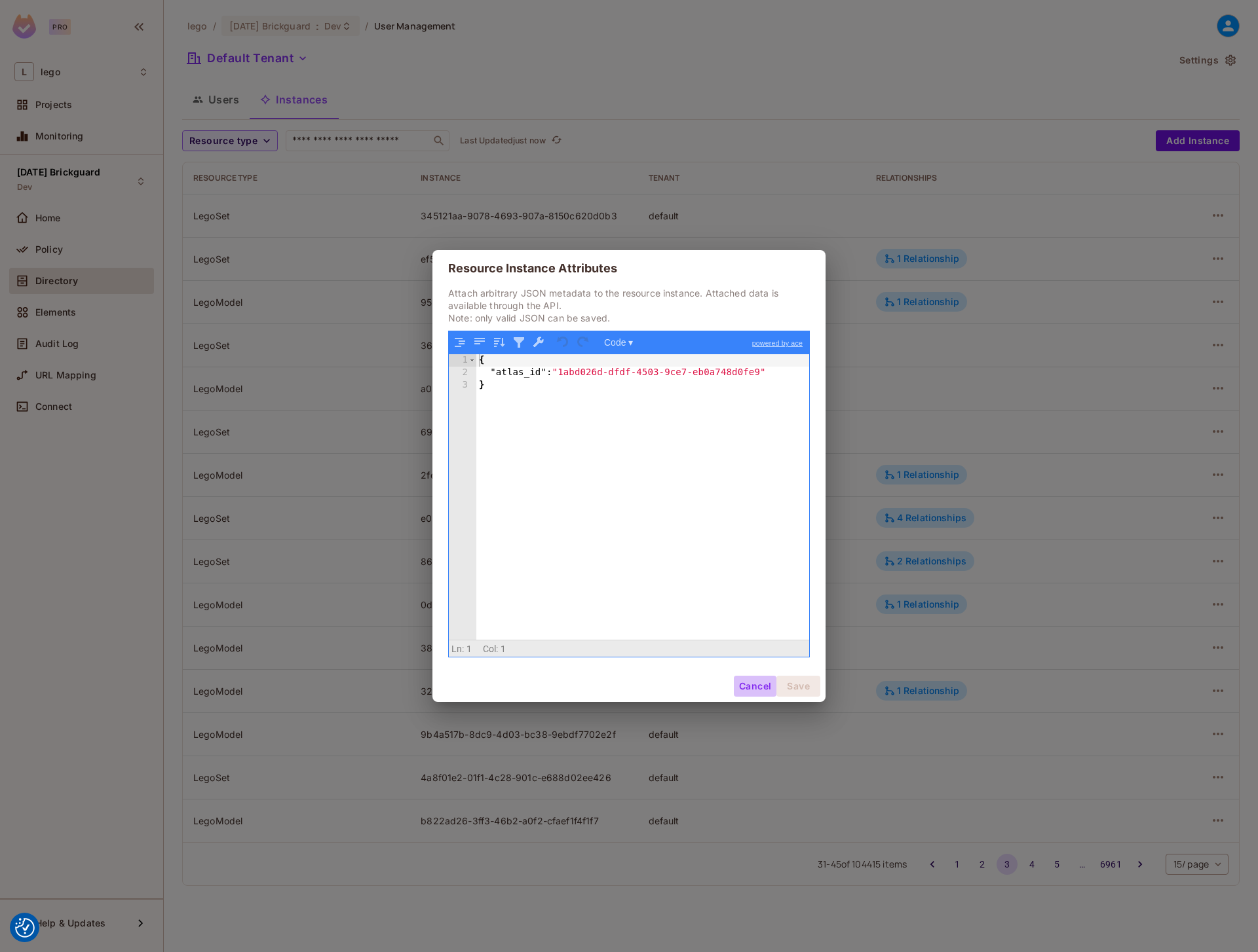
click at [751, 682] on button "Cancel" at bounding box center [755, 686] width 43 height 21
